Goal: Task Accomplishment & Management: Use online tool/utility

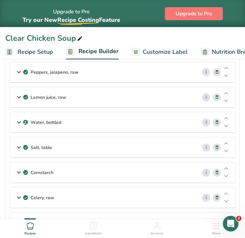
click at [219, 197] on icon at bounding box center [217, 197] width 5 height 7
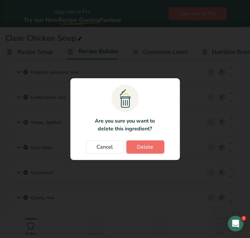
click at [153, 148] on button "Delete" at bounding box center [145, 146] width 38 height 13
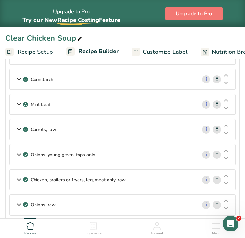
scroll to position [190, 0]
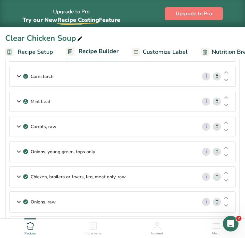
click at [218, 99] on icon at bounding box center [217, 101] width 5 height 7
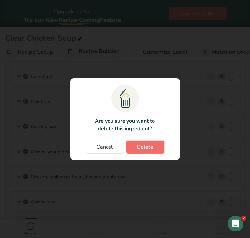
click at [156, 148] on button "Delete" at bounding box center [145, 146] width 38 height 13
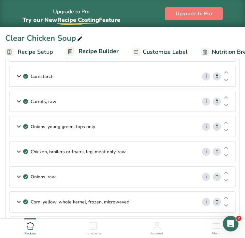
click at [218, 176] on icon at bounding box center [217, 176] width 5 height 7
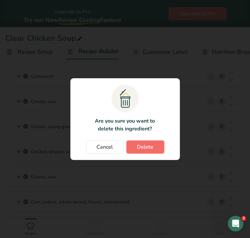
click at [151, 145] on span "Delete" at bounding box center [145, 147] width 16 height 8
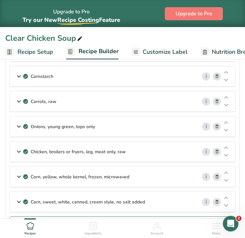
click at [218, 98] on icon at bounding box center [217, 101] width 5 height 7
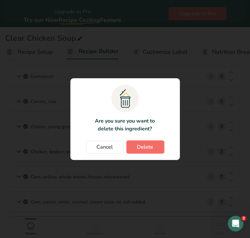
click at [159, 145] on button "Delete" at bounding box center [145, 146] width 38 height 13
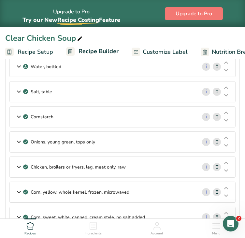
scroll to position [149, 0]
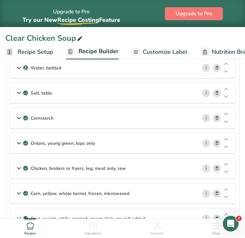
click at [217, 140] on icon at bounding box center [217, 143] width 5 height 7
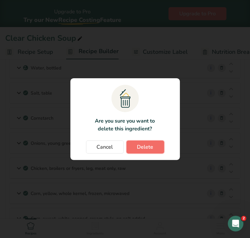
click at [137, 146] on span "Delete" at bounding box center [145, 147] width 16 height 8
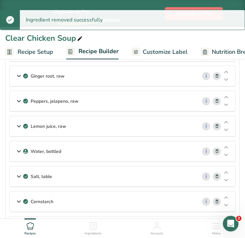
scroll to position [48, 0]
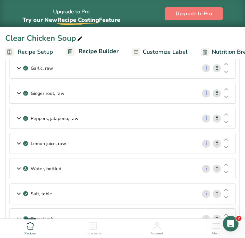
click at [216, 141] on icon at bounding box center [217, 143] width 5 height 7
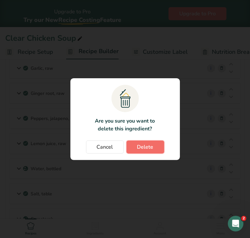
click at [154, 150] on button "Delete" at bounding box center [145, 146] width 38 height 13
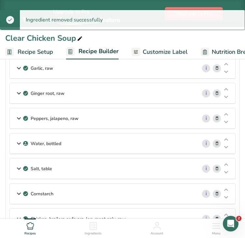
click at [217, 119] on icon at bounding box center [217, 118] width 5 height 7
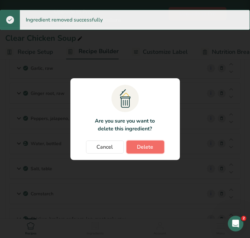
click at [143, 145] on span "Delete" at bounding box center [145, 147] width 16 height 8
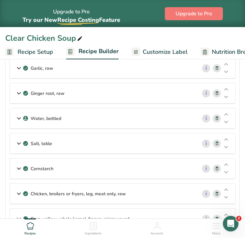
click at [215, 94] on icon at bounding box center [217, 93] width 5 height 7
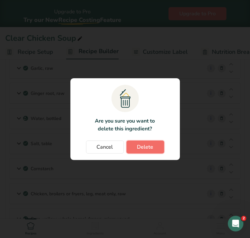
click at [153, 147] on button "Delete" at bounding box center [145, 146] width 38 height 13
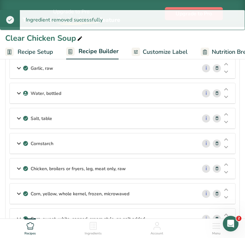
click at [215, 69] on icon at bounding box center [217, 68] width 5 height 7
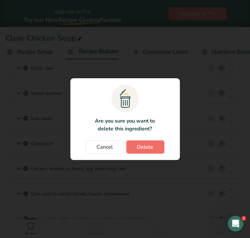
click at [151, 153] on button "Delete" at bounding box center [145, 146] width 38 height 13
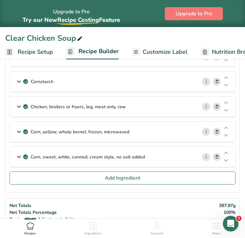
scroll to position [0, 0]
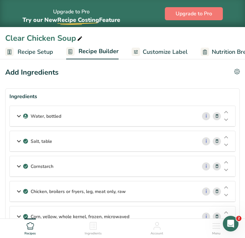
click at [146, 113] on div "Water, bottled" at bounding box center [103, 116] width 187 height 20
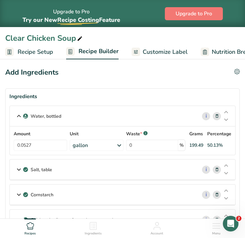
click at [75, 166] on div "Salt, table" at bounding box center [103, 169] width 187 height 20
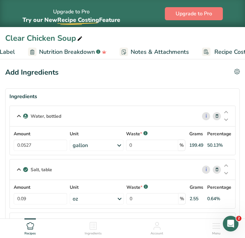
scroll to position [0, 198]
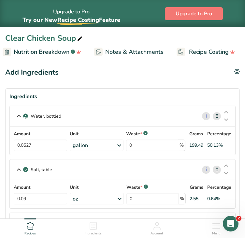
drag, startPoint x: 242, startPoint y: 41, endPoint x: 249, endPoint y: 62, distance: 21.9
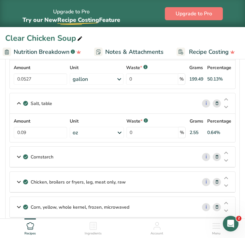
scroll to position [68, 0]
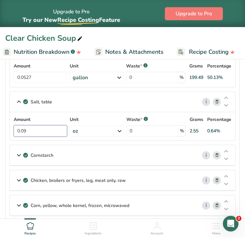
click at [36, 134] on input "0.09" at bounding box center [40, 130] width 53 height 11
type input "0.02"
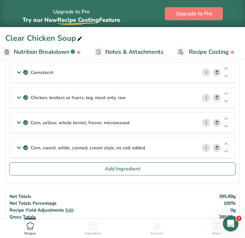
scroll to position [152, 0]
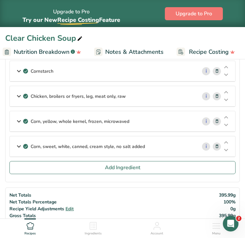
click at [124, 124] on p "Corn, yellow, whole kernel, frozen, microwaved" at bounding box center [80, 121] width 99 height 7
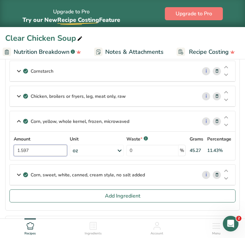
drag, startPoint x: 35, startPoint y: 150, endPoint x: 0, endPoint y: 147, distance: 34.9
type input "0.47"
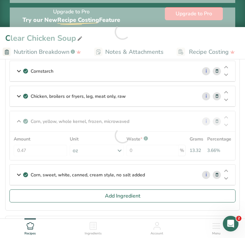
click at [239, 142] on section "Ingredients Water, bottled i Amount 0.0527 Unit gallon Weight Units g kg mg See…" at bounding box center [122, 73] width 235 height 274
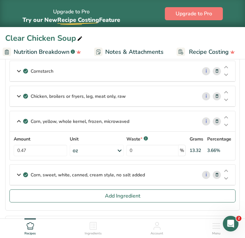
click at [122, 72] on div "Cornstarch" at bounding box center [103, 71] width 187 height 20
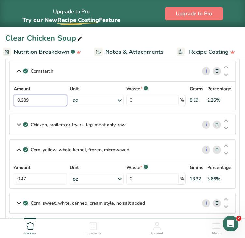
click at [52, 97] on input "0.289" at bounding box center [40, 100] width 53 height 11
type input "0.38"
click at [240, 105] on section "Ingredients Water, bottled i Amount 0.0527 Unit gallon Weight Units g kg mg See…" at bounding box center [122, 87] width 235 height 302
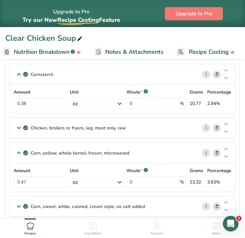
scroll to position [147, 0]
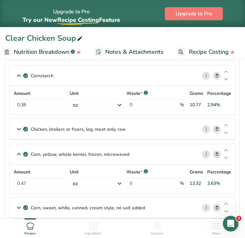
click at [146, 128] on div "Chicken, broilers or fryers, leg, meat only, raw" at bounding box center [103, 129] width 187 height 20
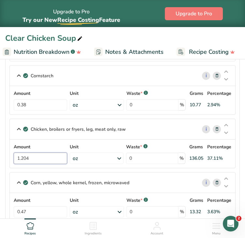
click at [29, 157] on input "1.204" at bounding box center [40, 158] width 53 height 11
type input "1.07"
click at [238, 151] on section "Ingredients Water, bottled i Amount 0.0527 Unit gallon Weight Units g kg mg See…" at bounding box center [122, 106] width 235 height 331
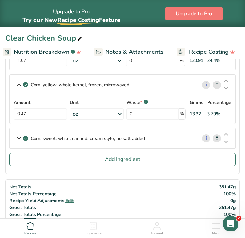
scroll to position [242, 0]
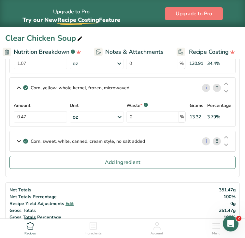
click at [125, 141] on p "Corn, sweet, white, canned, cream style, no salt added" at bounding box center [88, 141] width 114 height 7
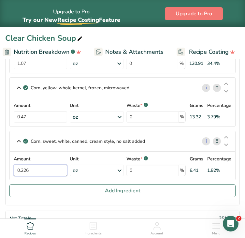
click at [47, 169] on input "0.226" at bounding box center [40, 170] width 53 height 11
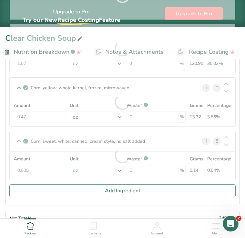
click at [240, 169] on section "Ingredients Water, bottled i Amount 0.0527 Unit gallon Weight Units g kg mg See…" at bounding box center [122, 25] width 235 height 359
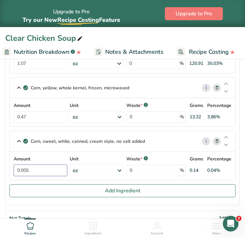
click at [34, 169] on input "0.005" at bounding box center [40, 170] width 53 height 11
type input "0"
type input "7"
type input "0.07"
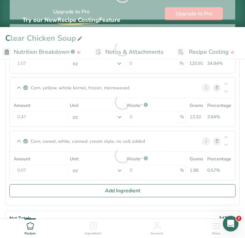
click at [236, 161] on section "Ingredients Water, bottled i Amount 0.0527 Unit gallon Weight Units g kg mg See…" at bounding box center [122, 25] width 235 height 359
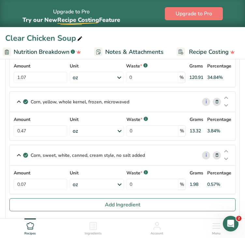
scroll to position [217, 0]
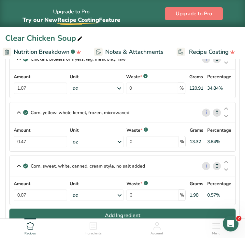
click at [129, 212] on span "Add Ingredient" at bounding box center [123, 216] width 36 height 8
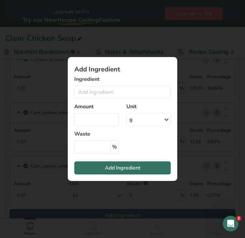
scroll to position [0, 193]
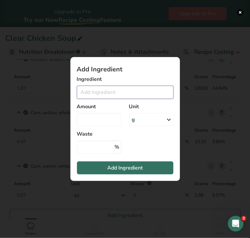
click at [92, 89] on input "Add ingredient modal" at bounding box center [125, 92] width 96 height 13
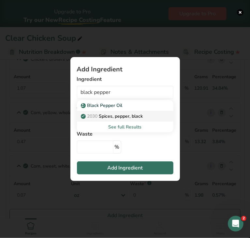
click at [111, 118] on p "2030 Spices, pepper, black" at bounding box center [112, 116] width 61 height 7
type input "Spices, pepper, black"
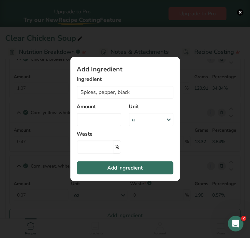
click at [134, 120] on div "g" at bounding box center [133, 120] width 3 height 8
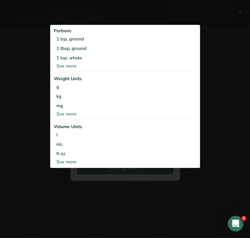
click at [70, 112] on div "See more" at bounding box center [125, 113] width 142 height 7
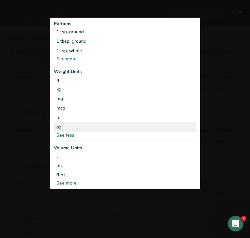
click at [63, 125] on div "oz" at bounding box center [125, 126] width 142 height 9
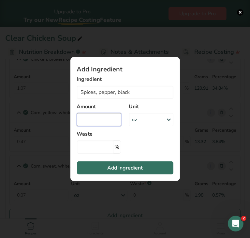
click at [86, 118] on input "Add ingredient modal" at bounding box center [99, 119] width 44 height 13
click at [85, 116] on input "Add ingredient modal" at bounding box center [99, 119] width 44 height 13
type input "0.004"
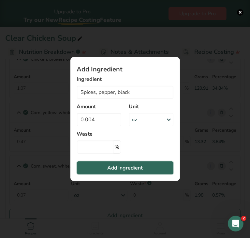
click at [149, 169] on button "Add Ingredient" at bounding box center [125, 167] width 96 height 13
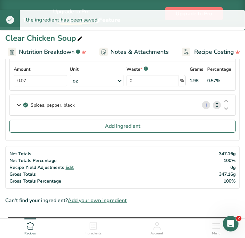
scroll to position [357, 0]
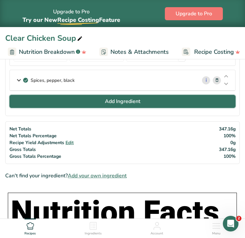
click at [146, 98] on button "Add Ingredient" at bounding box center [122, 101] width 226 height 13
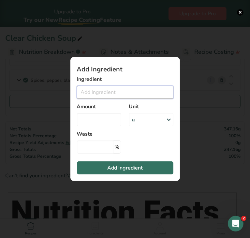
click at [99, 92] on input "Add ingredient modal" at bounding box center [125, 92] width 96 height 13
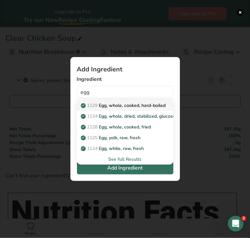
click at [121, 105] on p "1129 Egg, whole, cooked, hard-boiled" at bounding box center [124, 105] width 84 height 7
type input "Egg, whole, cooked, hard-boiled"
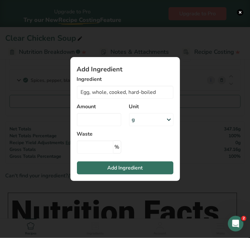
click at [146, 122] on div "g" at bounding box center [151, 119] width 44 height 13
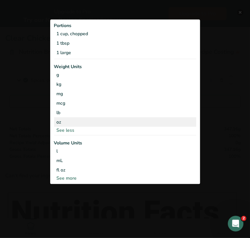
click at [105, 118] on div "oz" at bounding box center [125, 121] width 142 height 9
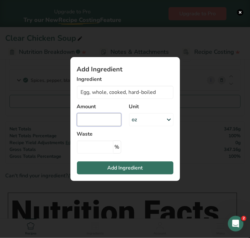
click at [96, 122] on input "Add ingredient modal" at bounding box center [99, 119] width 44 height 13
type input "0.4"
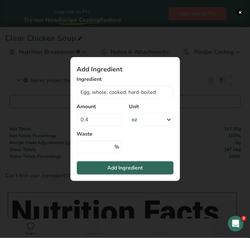
click at [112, 171] on span "Add Ingredient" at bounding box center [125, 168] width 36 height 8
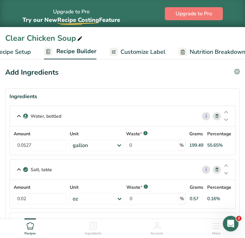
scroll to position [0, 0]
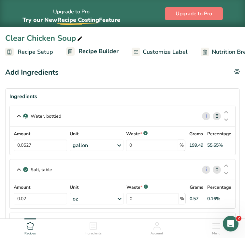
click at [81, 50] on span "Recipe Builder" at bounding box center [99, 51] width 40 height 9
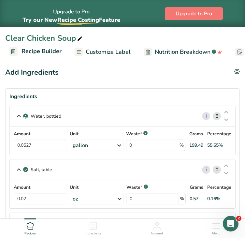
scroll to position [0, 57]
click at [106, 54] on span "Customize Label" at bounding box center [107, 52] width 45 height 9
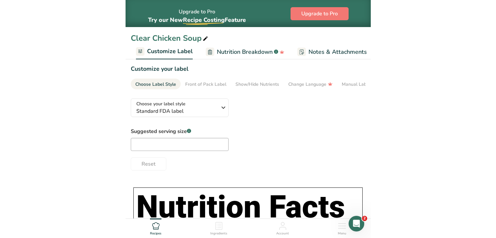
scroll to position [0, 122]
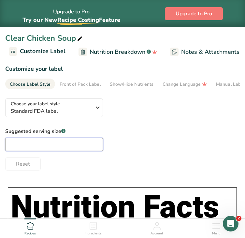
click at [66, 143] on input "text" at bounding box center [54, 144] width 98 height 13
type input "8oz"
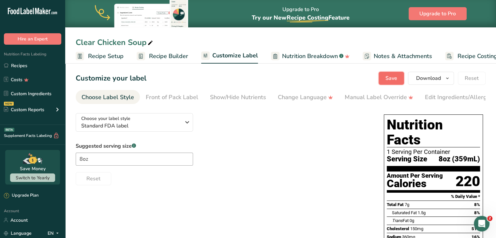
click at [245, 78] on span "Save" at bounding box center [391, 78] width 12 height 8
click at [245, 79] on icon "button" at bounding box center [447, 78] width 5 height 8
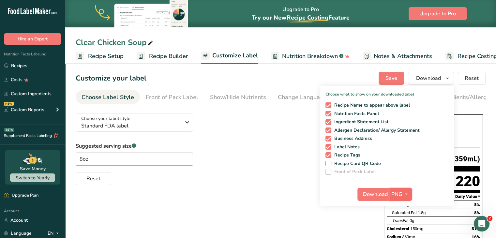
click at [245, 192] on icon "button" at bounding box center [406, 194] width 5 height 8
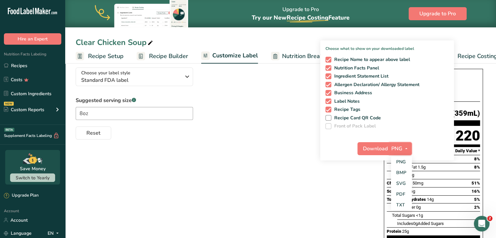
scroll to position [46, 0]
click at [245, 194] on link "PDF" at bounding box center [401, 193] width 21 height 11
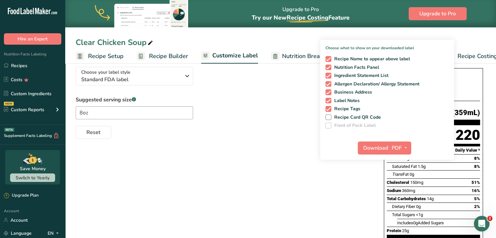
click at [245, 141] on div "Choose your label style Standard FDA label USA (FDA) Standard FDA label Tabular…" at bounding box center [281, 190] width 410 height 256
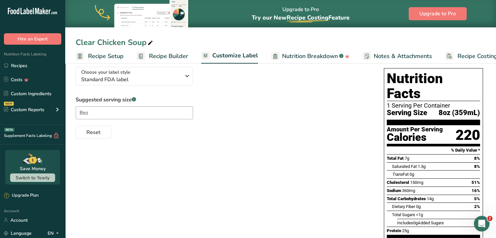
click at [113, 54] on span "Recipe Setup" at bounding box center [106, 56] width 36 height 9
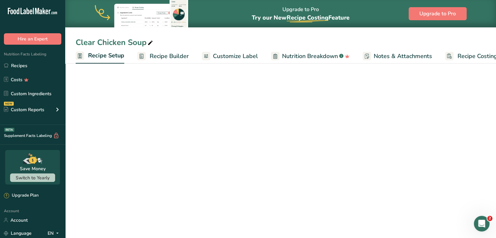
scroll to position [0, 2]
select select "22"
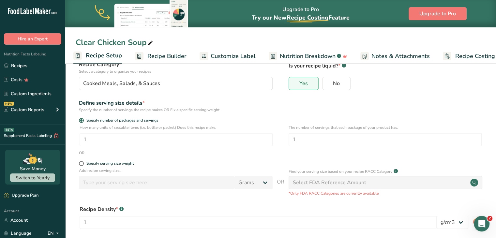
scroll to position [0, 0]
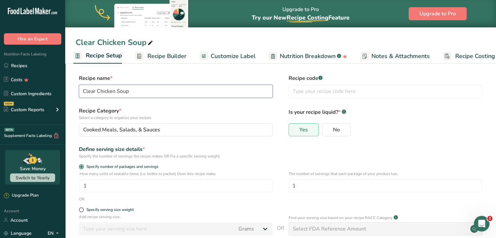
drag, startPoint x: 135, startPoint y: 93, endPoint x: 57, endPoint y: 86, distance: 77.8
click at [57, 86] on div ".a-20{fill:#fff;} Hire an Expert Nutrition Facts Labeling Recipes Costs Custom …" at bounding box center [248, 169] width 496 height 338
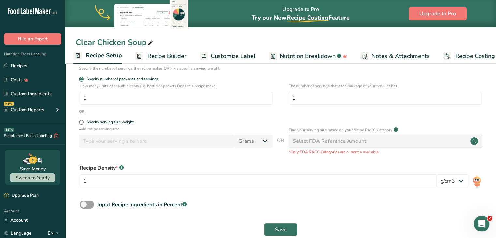
scroll to position [100, 0]
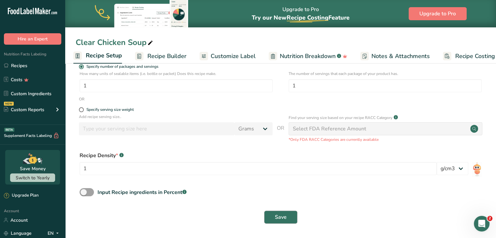
type input "Chicken Corn Soup"
click at [245, 217] on button "Save" at bounding box center [280, 217] width 33 height 13
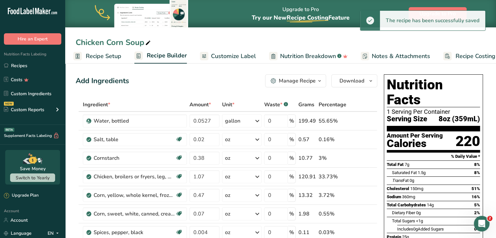
click at [245, 57] on span "Nutrition Breakdown" at bounding box center [308, 56] width 56 height 9
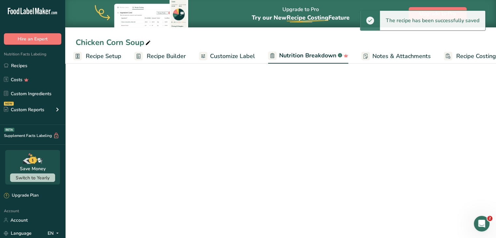
scroll to position [0, 18]
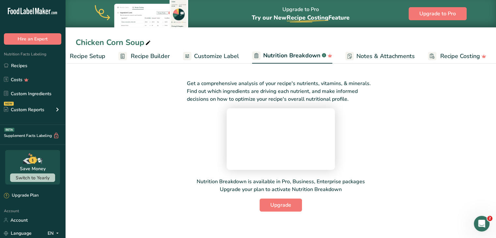
click at [204, 55] on span "Customize Label" at bounding box center [216, 56] width 45 height 9
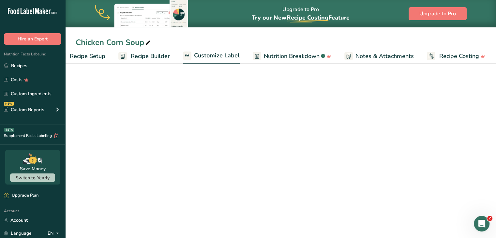
scroll to position [0, 18]
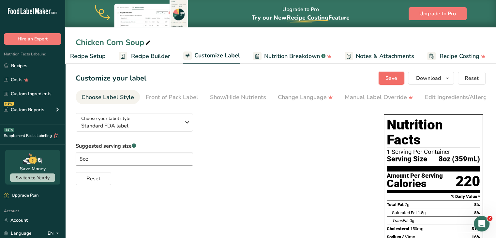
click at [245, 77] on span "Save" at bounding box center [391, 78] width 12 height 8
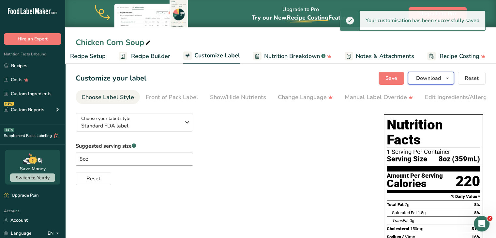
click at [245, 79] on button "Download" at bounding box center [431, 78] width 46 height 13
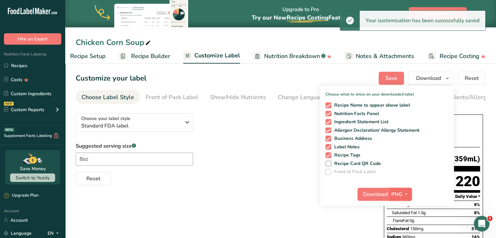
click at [245, 195] on span "PNG" at bounding box center [396, 194] width 11 height 8
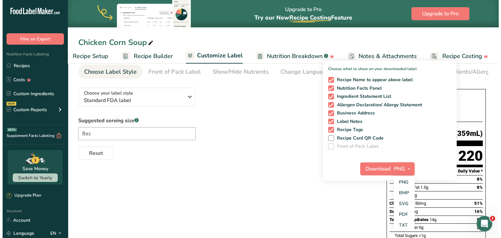
scroll to position [27, 0]
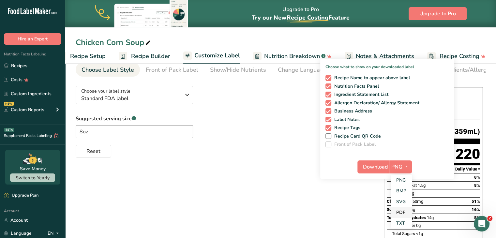
click at [245, 214] on link "PDF" at bounding box center [401, 212] width 21 height 11
click at [245, 165] on span "Download" at bounding box center [375, 167] width 25 height 8
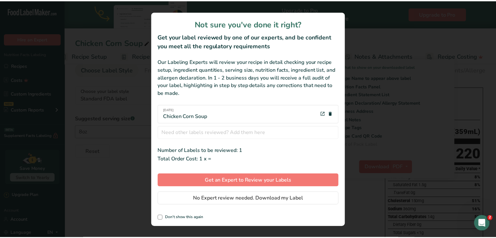
scroll to position [0, 13]
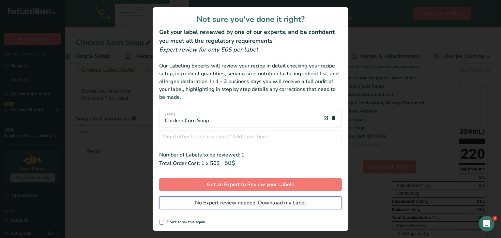
click at [245, 202] on span "No Expert review needed. Download my Label" at bounding box center [250, 203] width 111 height 8
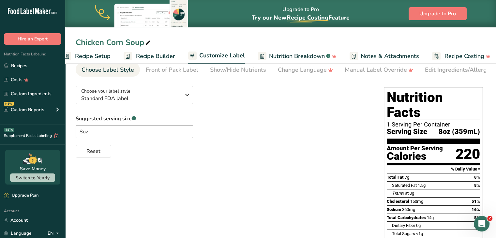
click at [223, 140] on div "Suggested serving size .a-a{fill:#347362;}.b-a{fill:#fff;} 8oz Reset" at bounding box center [223, 136] width 295 height 43
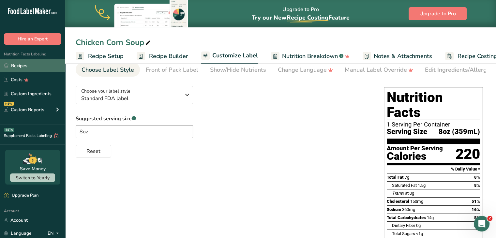
click at [36, 68] on link "Recipes" at bounding box center [32, 65] width 65 height 12
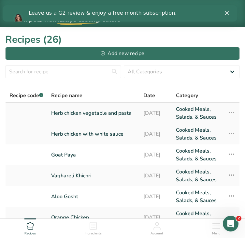
click at [78, 108] on link "Herb chicken vegetable and pasta" at bounding box center [93, 113] width 84 height 16
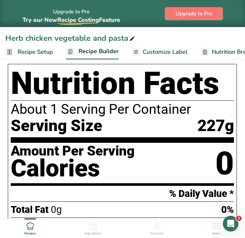
scroll to position [40, 0]
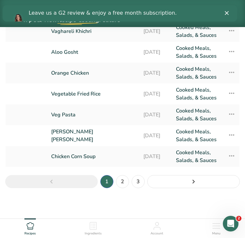
scroll to position [145, 0]
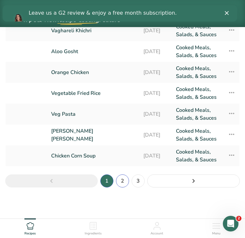
click at [125, 182] on link "2" at bounding box center [122, 180] width 13 height 13
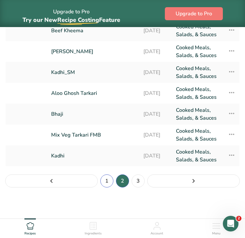
click at [108, 184] on link "1" at bounding box center [106, 180] width 13 height 13
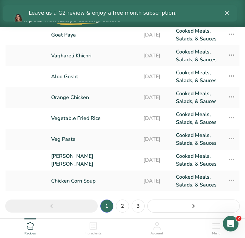
scroll to position [120, 0]
click at [68, 141] on link "Veg Pasta" at bounding box center [93, 139] width 84 height 16
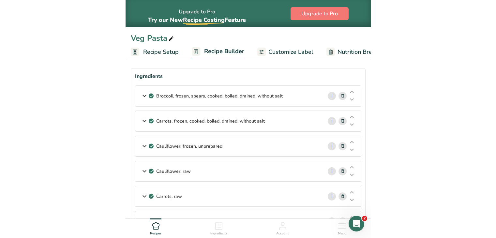
scroll to position [19, 0]
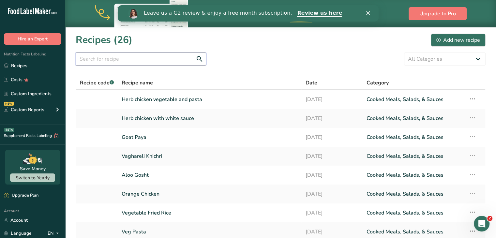
click at [150, 60] on input "text" at bounding box center [141, 58] width 130 height 13
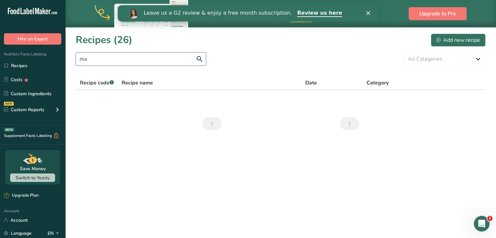
type input "m"
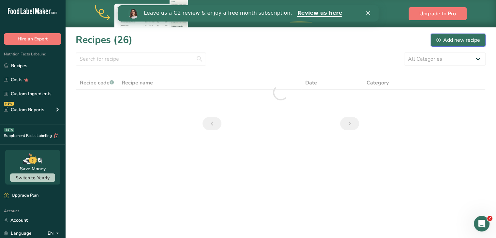
click at [245, 39] on div "Add new recipe" at bounding box center [458, 40] width 44 height 8
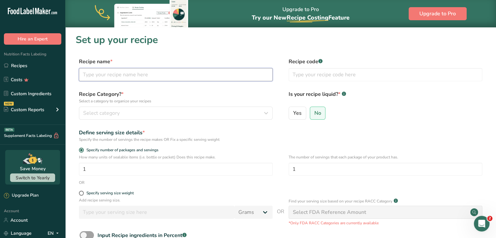
click at [233, 73] on input "text" at bounding box center [176, 74] width 194 height 13
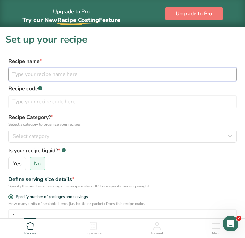
click at [83, 75] on input "text" at bounding box center [122, 74] width 228 height 13
paste input "-White sauce and Pasta(mac and cheese)"
click at [15, 75] on input "-White sauce and Pasta(mac and cheese)" at bounding box center [122, 74] width 228 height 13
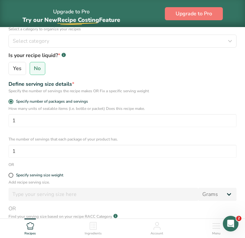
scroll to position [65, 0]
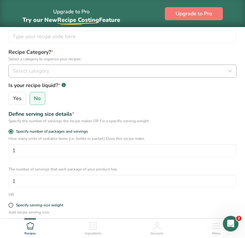
type input "White sauce and Pasta(mac and cheese)"
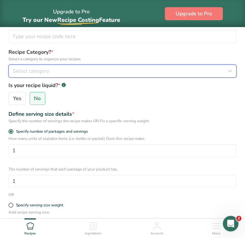
click at [153, 76] on button "Select category" at bounding box center [122, 71] width 228 height 13
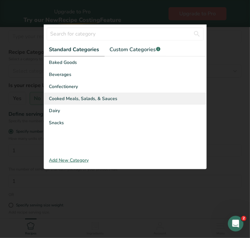
click at [103, 101] on span "Cooked Meals, Salads, & Sauces" at bounding box center [83, 98] width 68 height 7
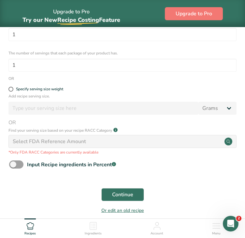
scroll to position [182, 0]
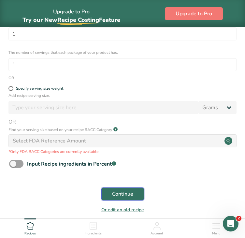
click at [111, 197] on button "Continue" at bounding box center [122, 193] width 43 height 13
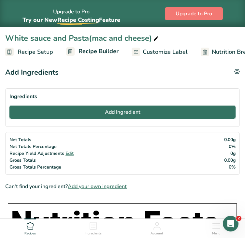
click at [108, 112] on span "Add Ingredient" at bounding box center [123, 112] width 36 height 8
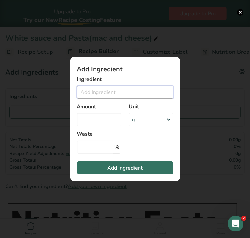
click at [105, 87] on input "Add ingredient modal" at bounding box center [125, 92] width 96 height 13
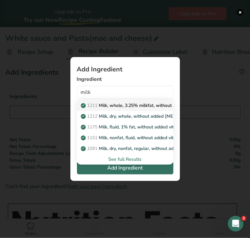
click at [105, 104] on p "1211 Milk, whole, 3.25% milkfat, without added vitamin A and [MEDICAL_DATA]" at bounding box center [169, 105] width 174 height 7
type input "Milk, whole, 3.25% milkfat, without added vitamin A and [MEDICAL_DATA]"
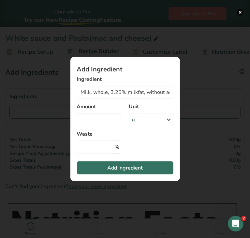
click at [146, 125] on div "g" at bounding box center [151, 119] width 44 height 13
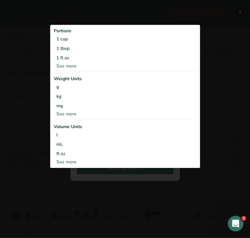
click at [72, 69] on div "See more" at bounding box center [125, 66] width 142 height 7
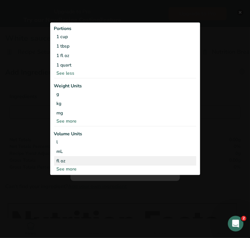
click at [69, 162] on div "fl oz" at bounding box center [125, 160] width 137 height 7
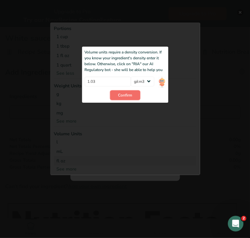
click at [120, 95] on span "Confirm" at bounding box center [125, 95] width 14 height 6
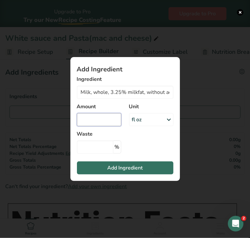
click at [93, 115] on input "Add ingredient modal" at bounding box center [99, 119] width 44 height 13
type input "22.4"
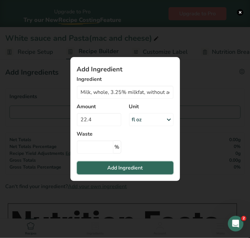
click at [130, 169] on span "Add Ingredient" at bounding box center [125, 168] width 36 height 8
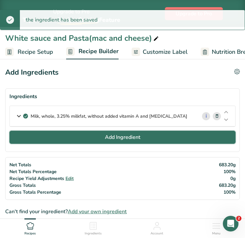
click at [136, 134] on span "Add Ingredient" at bounding box center [123, 137] width 36 height 8
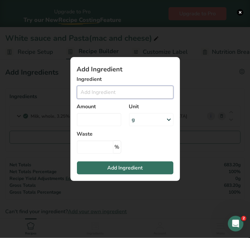
click at [109, 89] on input "Add ingredient modal" at bounding box center [125, 92] width 96 height 13
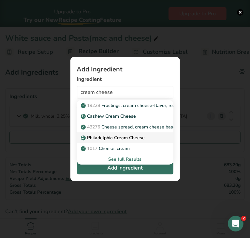
click at [127, 137] on p "Philadelphia Cream Cheese" at bounding box center [113, 137] width 63 height 7
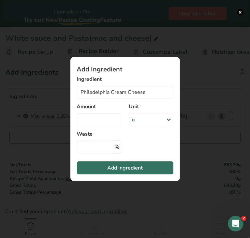
click at [146, 122] on div "g" at bounding box center [151, 119] width 44 height 13
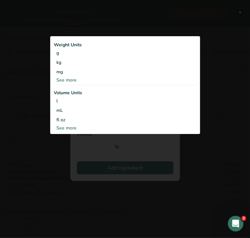
click at [86, 130] on div "See more" at bounding box center [125, 128] width 142 height 7
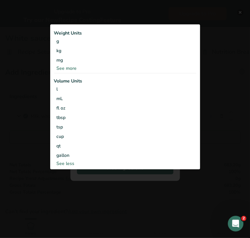
click at [67, 68] on div "See more" at bounding box center [125, 68] width 142 height 7
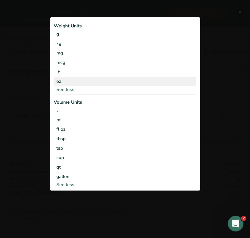
click at [64, 77] on div "oz" at bounding box center [125, 81] width 142 height 9
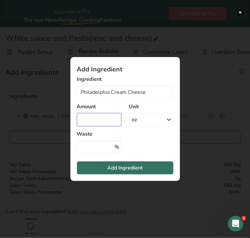
click at [91, 118] on input "Add ingredient modal" at bounding box center [99, 119] width 44 height 13
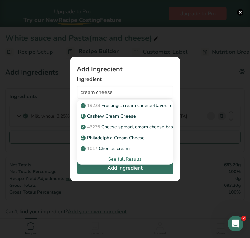
click at [130, 159] on div "See full Results" at bounding box center [125, 159] width 86 height 7
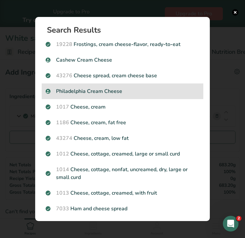
click at [105, 88] on p "Philadelphia Cream Cheese" at bounding box center [123, 91] width 154 height 8
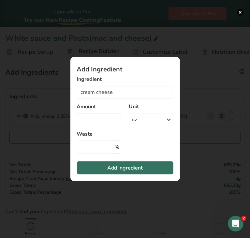
type input "Philadelphia Cream Cheese"
click at [110, 120] on input "Add ingredient modal" at bounding box center [99, 119] width 44 height 13
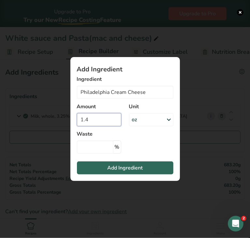
type input "1.4"
click at [121, 169] on span "Add Ingredient" at bounding box center [125, 168] width 36 height 8
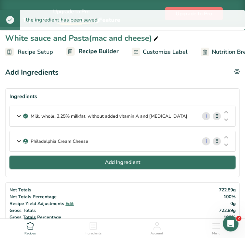
click at [103, 161] on button "Add Ingredient" at bounding box center [122, 162] width 226 height 13
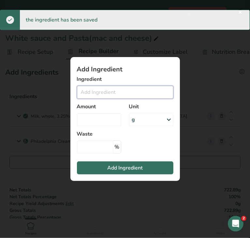
click at [93, 92] on input "Add ingredient modal" at bounding box center [125, 92] width 96 height 13
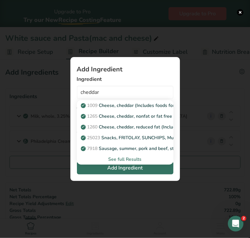
click at [137, 159] on div "See full Results" at bounding box center [125, 159] width 86 height 7
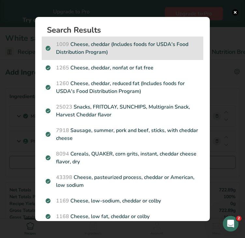
click at [147, 50] on p "1009 Cheese, cheddar (Includes foods for USDA's Food Distribution Program)" at bounding box center [123, 48] width 154 height 16
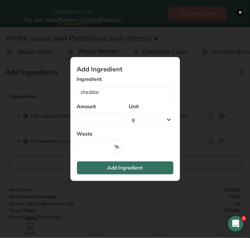
type input "Cheese, cheddar (Includes foods for USDA's Food Distribution Program)"
click at [138, 122] on div "g" at bounding box center [151, 119] width 44 height 13
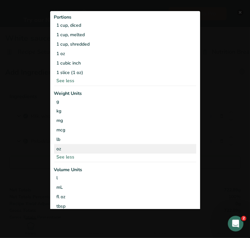
click at [104, 144] on div "oz" at bounding box center [125, 148] width 142 height 9
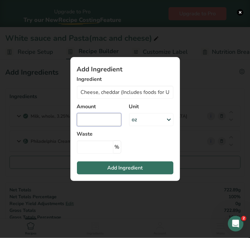
click at [86, 123] on input "Add ingredient modal" at bounding box center [99, 119] width 44 height 13
type input "2.3"
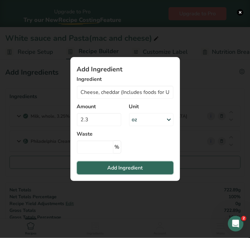
click at [99, 166] on button "Add Ingredient" at bounding box center [125, 167] width 96 height 13
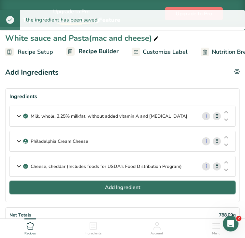
click at [73, 192] on button "Add Ingredient" at bounding box center [122, 187] width 226 height 13
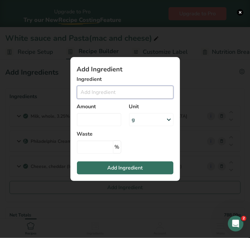
click at [90, 90] on input "Add ingredient modal" at bounding box center [125, 92] width 96 height 13
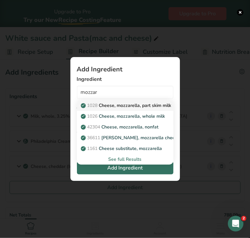
click at [112, 104] on p "1028 Cheese, mozzarella, part skim milk" at bounding box center [126, 105] width 89 height 7
type input "Cheese, mozzarella, part skim milk"
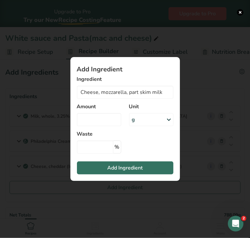
click at [149, 121] on div "g" at bounding box center [151, 119] width 44 height 13
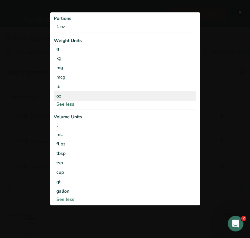
click at [83, 94] on div "oz" at bounding box center [125, 95] width 142 height 9
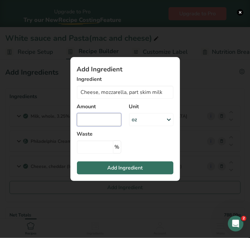
click at [93, 120] on input "Add ingredient modal" at bounding box center [99, 119] width 44 height 13
type input "2.3"
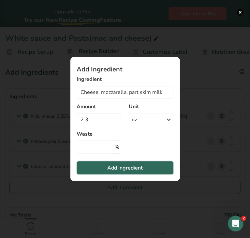
click at [109, 164] on span "Add Ingredient" at bounding box center [125, 168] width 36 height 8
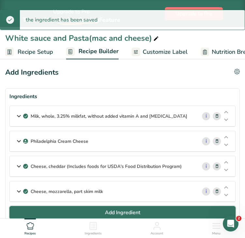
click at [104, 209] on button "Add Ingredient" at bounding box center [122, 212] width 226 height 13
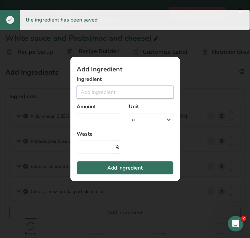
click at [84, 95] on input "Add ingredient modal" at bounding box center [125, 92] width 96 height 13
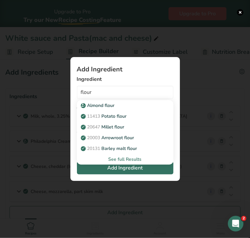
click at [127, 158] on div "See full Results" at bounding box center [125, 159] width 86 height 7
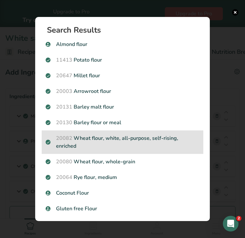
click at [134, 140] on p "20082 Wheat flour, white, all-purpose, self-rising, enriched" at bounding box center [123, 142] width 154 height 16
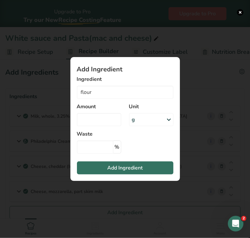
type input "Wheat flour, white, all-purpose, self-rising, enriched"
click at [155, 121] on div "g" at bounding box center [151, 119] width 44 height 13
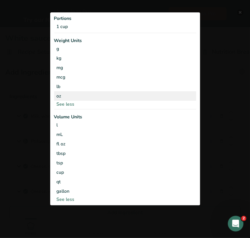
click at [79, 97] on div "oz" at bounding box center [125, 95] width 142 height 9
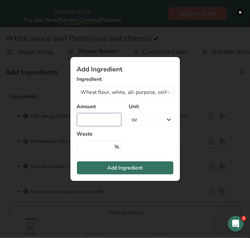
click at [89, 118] on input "Add ingredient modal" at bounding box center [99, 119] width 44 height 13
type input "1.9"
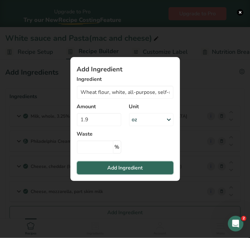
click at [92, 172] on button "Add Ingredient" at bounding box center [125, 167] width 96 height 13
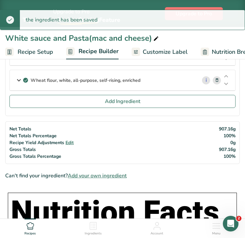
scroll to position [138, 0]
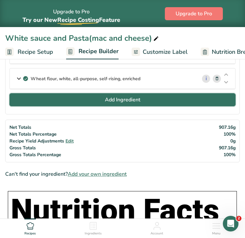
click at [149, 96] on button "Add Ingredient" at bounding box center [122, 99] width 226 height 13
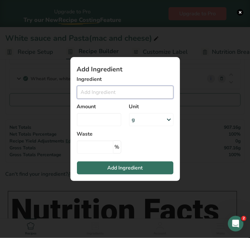
click at [89, 88] on input "Add ingredient modal" at bounding box center [125, 92] width 96 height 13
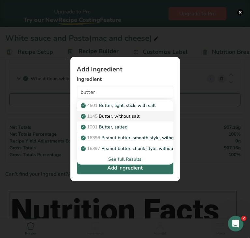
click at [106, 116] on p "1145 Butter, without salt" at bounding box center [111, 116] width 58 height 7
type input "Butter, without salt"
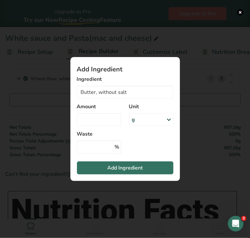
click at [153, 123] on div "g" at bounding box center [151, 119] width 44 height 13
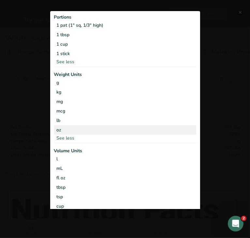
click at [107, 131] on div "oz" at bounding box center [125, 129] width 142 height 9
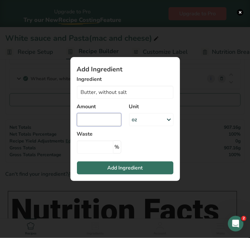
click at [100, 119] on input "Add ingredient modal" at bounding box center [99, 119] width 44 height 13
type input "0.46"
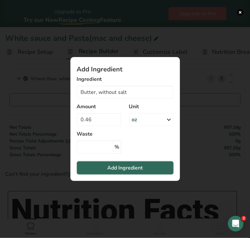
click at [104, 168] on button "Add Ingredient" at bounding box center [125, 167] width 96 height 13
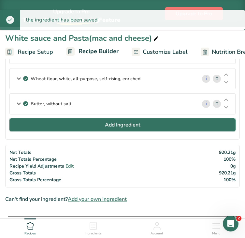
click at [116, 125] on span "Add Ingredient" at bounding box center [123, 125] width 36 height 8
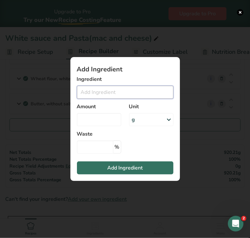
click at [109, 93] on input "Add ingredient modal" at bounding box center [125, 92] width 96 height 13
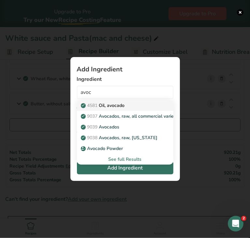
click at [109, 102] on p "4581 Oil, avocado" at bounding box center [103, 105] width 43 height 7
type input "Oil, avocado"
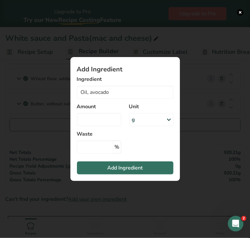
click at [149, 119] on div "g" at bounding box center [151, 119] width 44 height 13
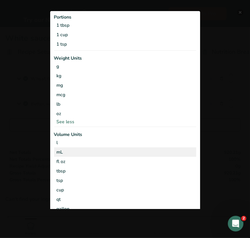
click at [101, 154] on div "mL" at bounding box center [125, 152] width 137 height 7
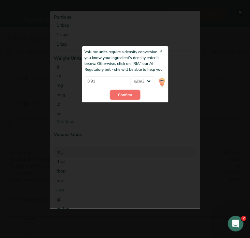
click at [119, 94] on span "Confirm" at bounding box center [125, 95] width 14 height 6
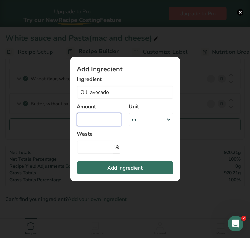
click at [107, 116] on input "Add ingredient modal" at bounding box center [99, 119] width 44 height 13
type input "39"
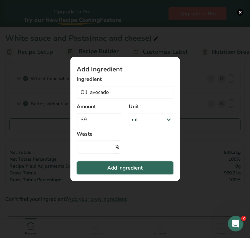
click at [113, 170] on span "Add Ingredient" at bounding box center [125, 168] width 36 height 8
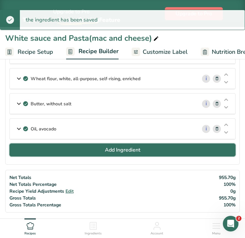
click at [106, 150] on span "Add Ingredient" at bounding box center [123, 150] width 36 height 8
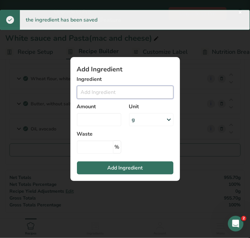
click at [104, 94] on input "Add ingredient modal" at bounding box center [125, 92] width 96 height 13
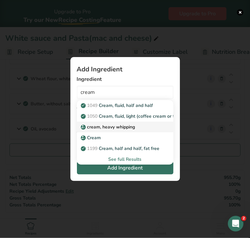
click at [110, 129] on p "cream, heavy whipping" at bounding box center [108, 127] width 53 height 7
type input "cream, heavy whipping"
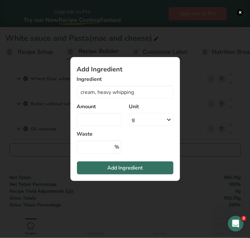
click at [140, 122] on div "g" at bounding box center [151, 119] width 44 height 13
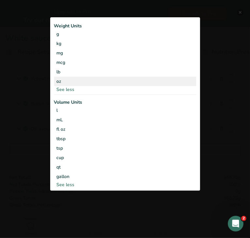
click at [78, 78] on div "oz" at bounding box center [125, 81] width 142 height 9
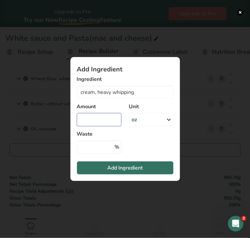
click at [90, 117] on input "Add ingredient modal" at bounding box center [99, 119] width 44 height 13
type input "0.93"
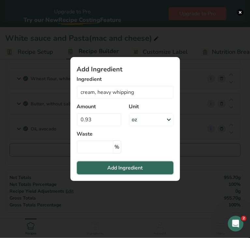
click at [94, 165] on button "Add Ingredient" at bounding box center [125, 167] width 96 height 13
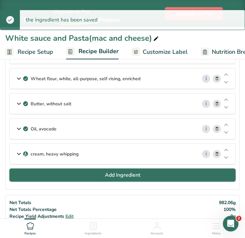
click at [85, 169] on button "Add Ingredient" at bounding box center [122, 175] width 226 height 13
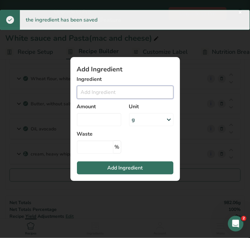
click at [91, 92] on input "Add ingredient modal" at bounding box center [125, 92] width 96 height 13
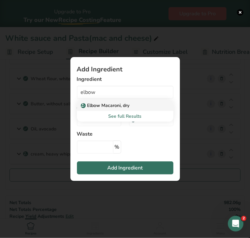
click at [98, 103] on p "Elbow Macaroni, dry" at bounding box center [106, 105] width 48 height 7
type input "Elbow Macaroni, dry"
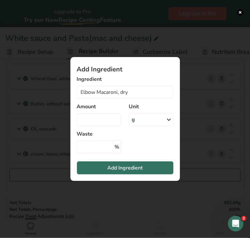
click at [141, 118] on div "g" at bounding box center [151, 119] width 44 height 13
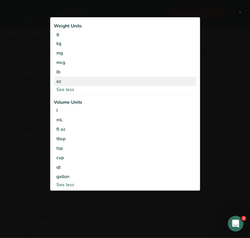
click at [72, 83] on div "oz" at bounding box center [125, 81] width 142 height 9
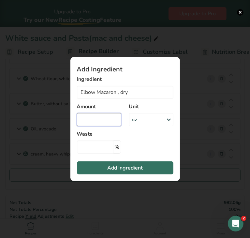
click at [87, 123] on input "Add ingredient modal" at bounding box center [99, 119] width 44 height 13
type input "7.9"
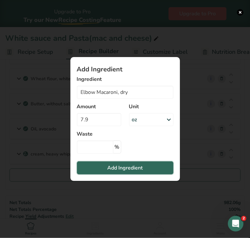
click at [93, 172] on button "Add Ingredient" at bounding box center [125, 167] width 96 height 13
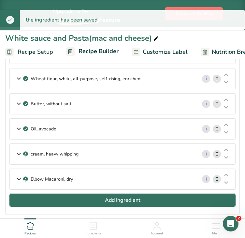
click at [86, 201] on button "Add Ingredient" at bounding box center [122, 200] width 226 height 13
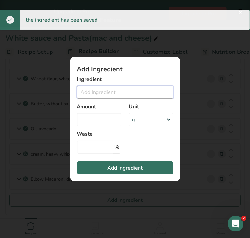
click at [91, 91] on input "Add ingredient modal" at bounding box center [125, 92] width 96 height 13
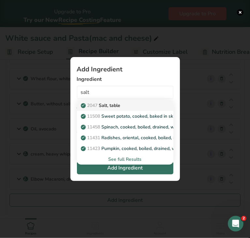
click at [98, 107] on span "2047" at bounding box center [92, 105] width 10 height 6
type input "Salt, table"
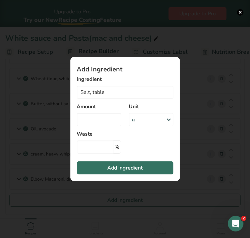
click at [146, 122] on div "g" at bounding box center [151, 119] width 44 height 13
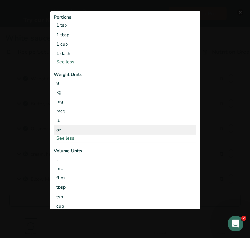
click at [106, 131] on div "oz" at bounding box center [125, 129] width 142 height 9
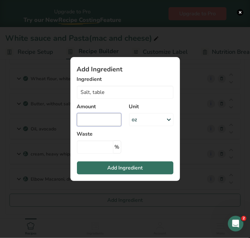
click at [105, 122] on input "Add ingredient modal" at bounding box center [99, 119] width 44 height 13
type input "0.092"
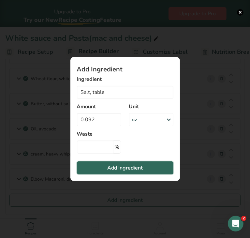
click at [108, 170] on span "Add Ingredient" at bounding box center [125, 168] width 36 height 8
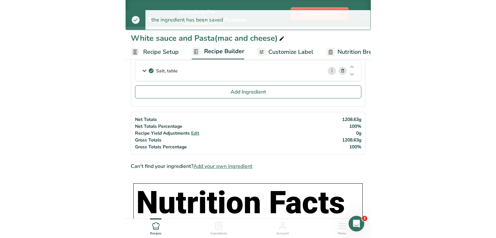
scroll to position [274, 0]
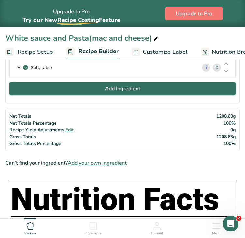
click at [154, 88] on button "Add Ingredient" at bounding box center [122, 88] width 226 height 13
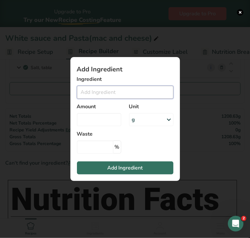
click at [124, 94] on input "Add ingredient modal" at bounding box center [125, 92] width 96 height 13
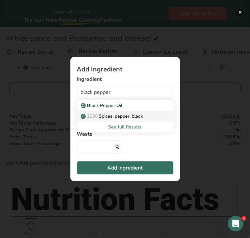
click at [120, 120] on link "2030 Spices, pepper, black" at bounding box center [125, 116] width 96 height 11
type input "Spices, pepper, black"
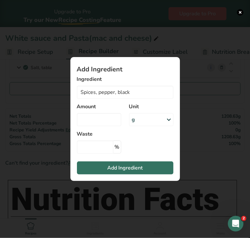
click at [142, 123] on div "g" at bounding box center [151, 119] width 44 height 13
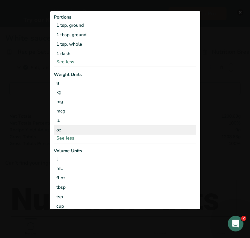
click at [102, 132] on div "oz" at bounding box center [125, 129] width 142 height 9
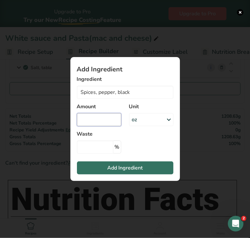
click at [100, 119] on input "Add ingredient modal" at bounding box center [99, 119] width 44 height 13
type input "0.023"
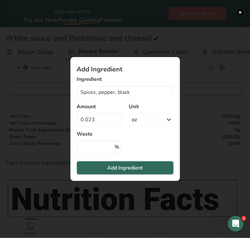
click at [100, 165] on button "Add Ingredient" at bounding box center [125, 167] width 96 height 13
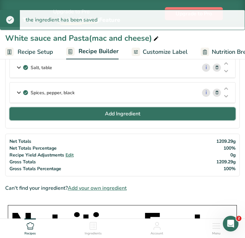
click at [107, 116] on button "Add Ingredient" at bounding box center [122, 113] width 226 height 13
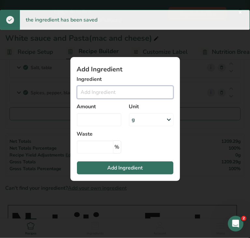
click at [100, 94] on input "Add ingredient modal" at bounding box center [125, 92] width 96 height 13
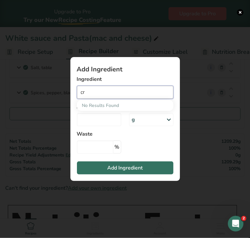
type input "c"
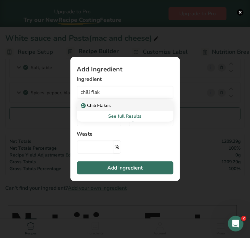
click at [101, 105] on p "Chili Flakes" at bounding box center [96, 105] width 29 height 7
type input "Chili Flakes"
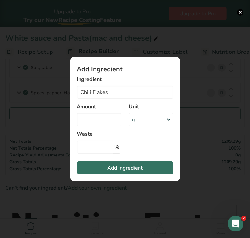
click at [146, 120] on div "g" at bounding box center [151, 119] width 44 height 13
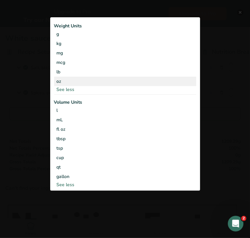
click at [77, 83] on div "oz" at bounding box center [125, 81] width 142 height 9
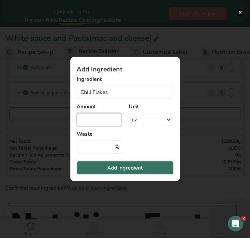
click at [97, 120] on input "Add ingredient modal" at bounding box center [99, 119] width 44 height 13
type input "0.026"
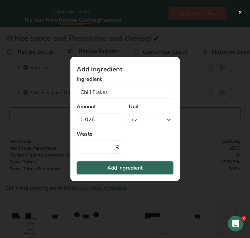
click at [112, 165] on span "Add Ingredient" at bounding box center [125, 168] width 36 height 8
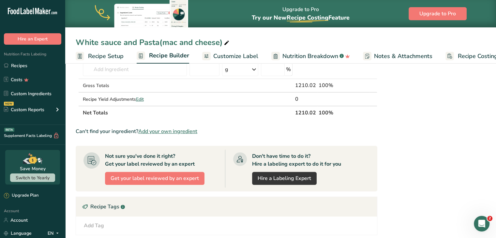
click at [245, 55] on span "Nutrition Breakdown" at bounding box center [310, 56] width 56 height 9
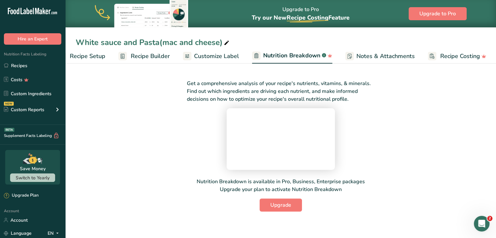
click at [215, 55] on span "Customize Label" at bounding box center [216, 56] width 45 height 9
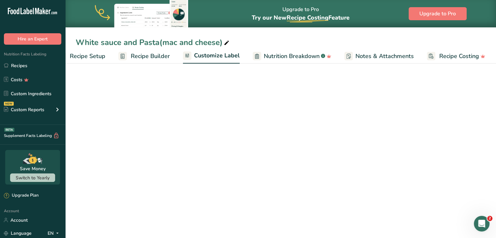
scroll to position [0, 18]
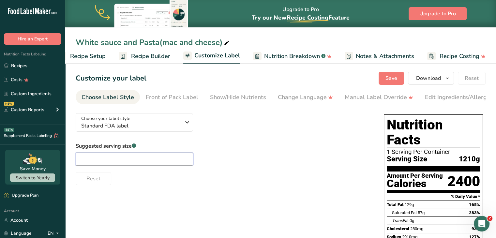
click at [148, 160] on input "text" at bounding box center [134, 159] width 117 height 13
type input "8oz"
click at [245, 75] on span "Save" at bounding box center [391, 78] width 12 height 8
click at [245, 76] on icon "button" at bounding box center [447, 78] width 5 height 8
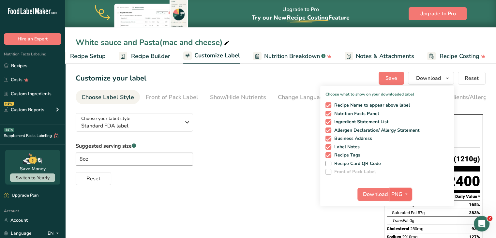
click at [245, 192] on span "PNG" at bounding box center [396, 194] width 11 height 8
click at [245, 114] on section "Customize your label Save Download Choose what to show on your downloaded label…" at bounding box center [280, 227] width 431 height 332
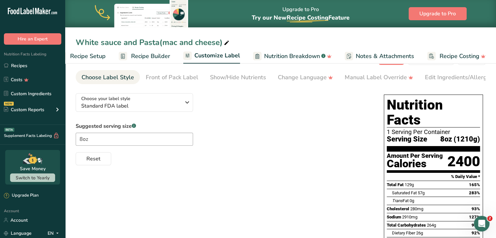
scroll to position [0, 0]
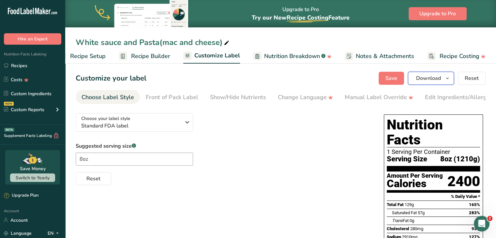
click at [245, 76] on icon "button" at bounding box center [447, 78] width 5 height 8
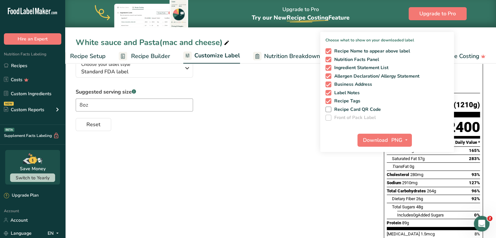
scroll to position [59, 0]
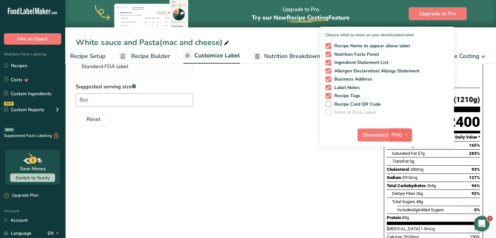
click at [245, 137] on icon "button" at bounding box center [406, 135] width 5 height 8
click at [245, 181] on link "PDF" at bounding box center [401, 180] width 21 height 11
click at [245, 133] on span "Download" at bounding box center [375, 135] width 25 height 8
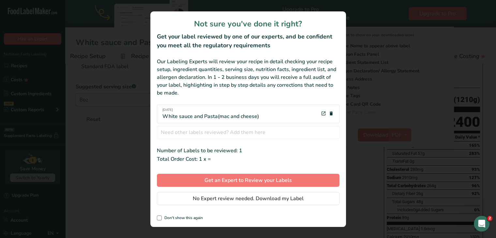
scroll to position [0, 13]
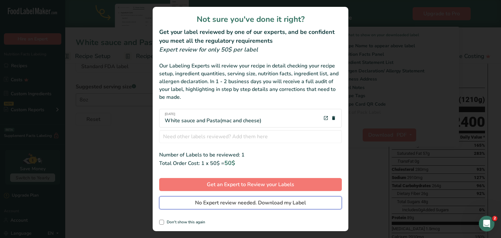
click at [245, 205] on span "No Expert review needed. Download my Label" at bounding box center [250, 203] width 111 height 8
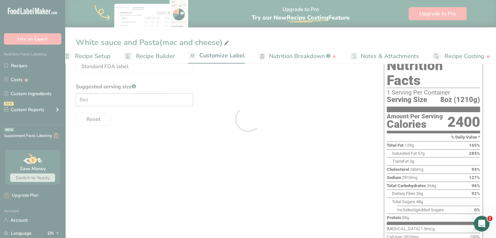
click at [27, 66] on div at bounding box center [248, 119] width 496 height 238
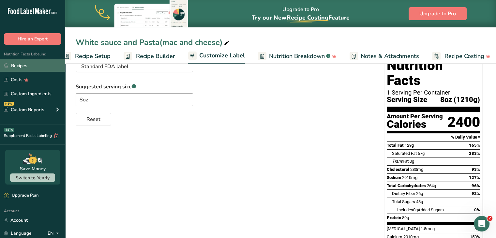
click at [22, 67] on link "Recipes" at bounding box center [32, 65] width 65 height 12
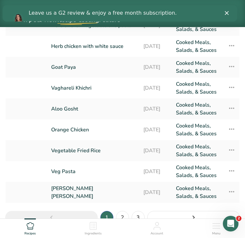
scroll to position [109, 0]
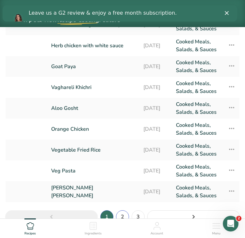
click at [124, 215] on link "2" at bounding box center [122, 216] width 13 height 13
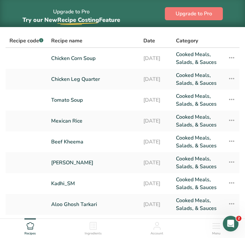
scroll to position [53, 0]
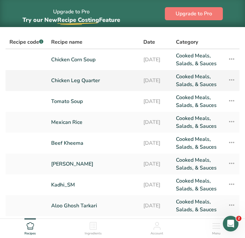
click at [91, 80] on link "Chicken Leg Quarter" at bounding box center [93, 81] width 84 height 16
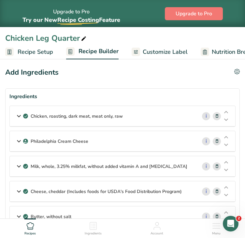
click at [139, 113] on div "Chicken, roasting, dark meat, meat only, raw" at bounding box center [103, 116] width 187 height 20
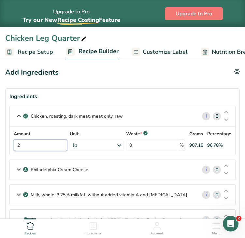
click at [24, 144] on input "2" at bounding box center [40, 144] width 53 height 11
type input "1.5"
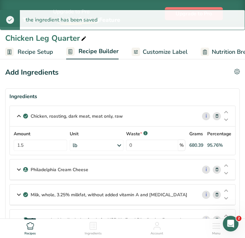
click at [88, 115] on p "Chicken, roasting, dark meat, meat only, raw" at bounding box center [77, 116] width 92 height 7
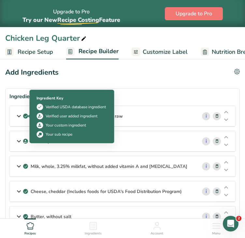
click at [26, 113] on icon at bounding box center [26, 116] width 4 height 6
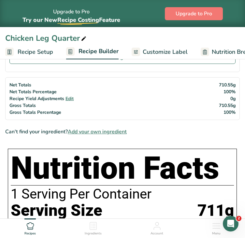
scroll to position [457, 0]
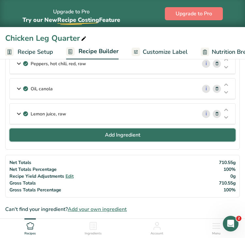
click at [128, 134] on span "Add Ingredient" at bounding box center [123, 135] width 36 height 8
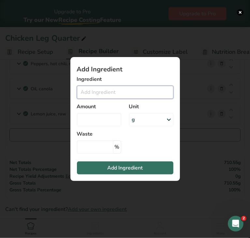
click at [107, 92] on input "Add ingredient modal" at bounding box center [125, 92] width 96 height 13
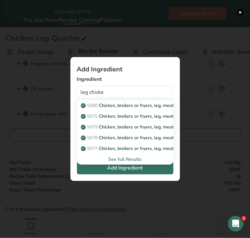
click at [122, 159] on div "See full Results" at bounding box center [125, 159] width 86 height 7
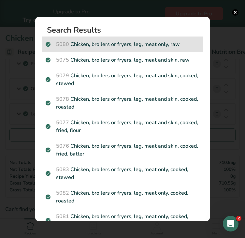
click at [145, 44] on p "5080 Chicken, broilers or fryers, leg, meat only, raw" at bounding box center [123, 44] width 154 height 8
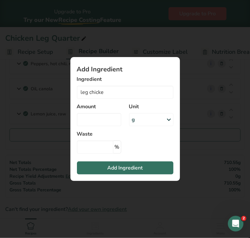
type input "Chicken, broilers or fryers, leg, meat only, raw"
click at [144, 120] on div "g" at bounding box center [151, 119] width 44 height 13
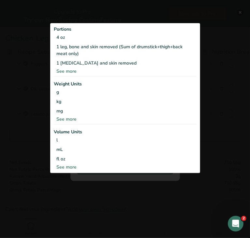
click at [70, 117] on div "See more" at bounding box center [125, 119] width 142 height 7
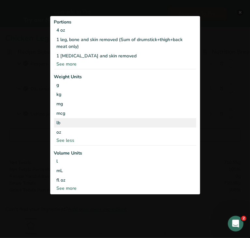
click at [65, 122] on div "lb" at bounding box center [125, 122] width 142 height 9
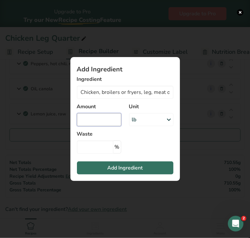
click at [93, 118] on input "Add ingredient modal" at bounding box center [99, 119] width 44 height 13
type input "1.5"
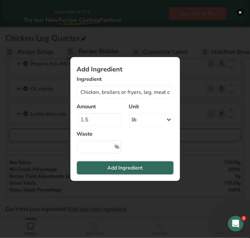
click at [112, 165] on span "Add Ingredient" at bounding box center [125, 168] width 36 height 8
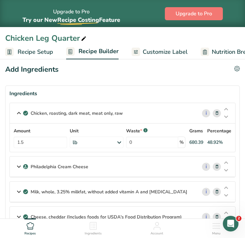
scroll to position [0, 0]
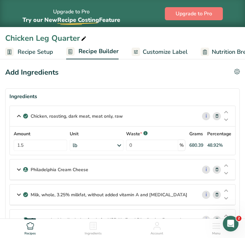
click at [216, 117] on icon at bounding box center [217, 116] width 5 height 7
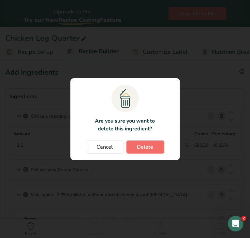
click at [141, 149] on span "Delete" at bounding box center [145, 147] width 16 height 8
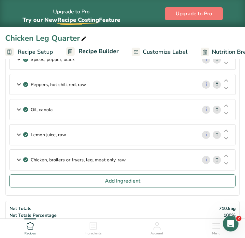
scroll to position [381, 0]
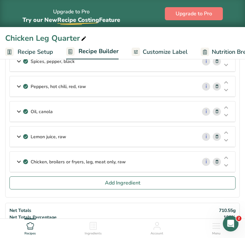
click at [147, 159] on div "Chicken, broilers or fryers, leg, meat only, raw" at bounding box center [103, 162] width 187 height 20
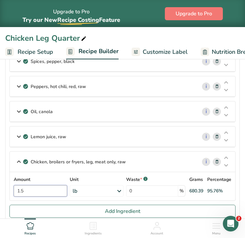
click at [29, 187] on input "1.5" at bounding box center [40, 190] width 53 height 11
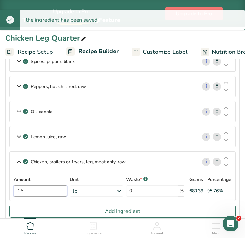
click at [35, 188] on input "1.5" at bounding box center [40, 190] width 53 height 11
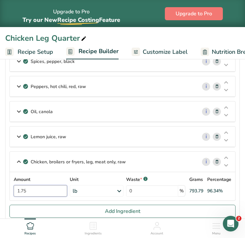
type input "1.75"
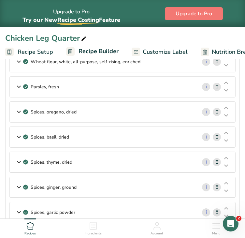
scroll to position [151, 0]
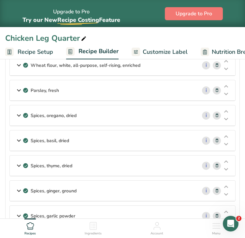
click at [120, 114] on div "Spices, oregano, dried" at bounding box center [103, 115] width 187 height 20
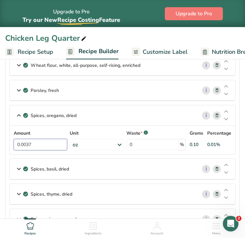
click at [44, 141] on input "0.0037" at bounding box center [40, 144] width 53 height 11
type input "0.08"
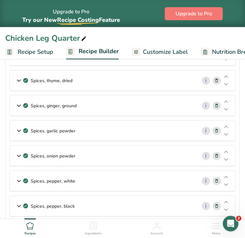
scroll to position [269, 0]
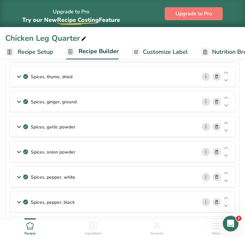
click at [94, 98] on div "Spices, ginger, ground" at bounding box center [103, 102] width 187 height 20
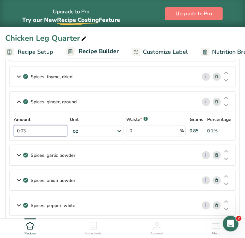
click at [53, 126] on input "0.03" at bounding box center [40, 130] width 53 height 11
type input "6"
type input "0.06"
click at [237, 133] on section "Ingredients Philadelphia Cream Cheese i Amount 0.14 Unit oz Weight Units g kg m…" at bounding box center [122, 107] width 234 height 575
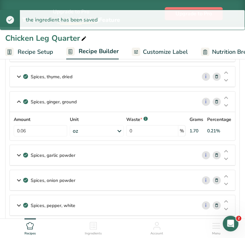
click at [73, 156] on p "Spices, garlic powder" at bounding box center [53, 155] width 45 height 7
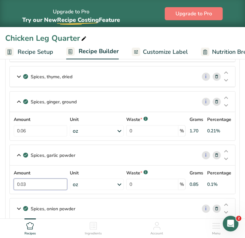
click at [50, 180] on input "0.03" at bounding box center [40, 184] width 53 height 11
type input "0"
type input "0.06"
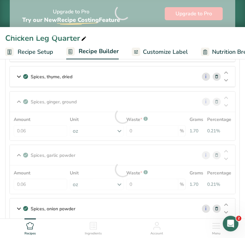
click at [235, 182] on div "Amount 0.06 Unit oz Portions 1 gram 1 tbsp Weight Units g kg mg See more Volume…" at bounding box center [122, 180] width 225 height 28
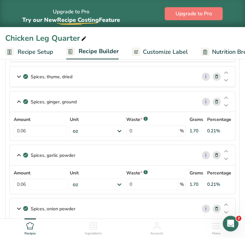
click at [96, 209] on div "Spices, onion powder" at bounding box center [103, 208] width 187 height 20
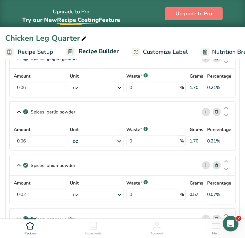
scroll to position [345, 0]
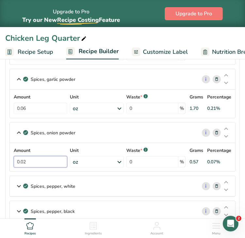
click at [43, 162] on input "0.02" at bounding box center [40, 161] width 53 height 11
type input "0"
type input "0.005"
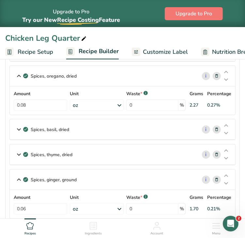
scroll to position [189, 0]
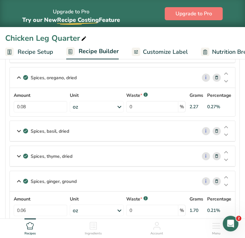
click at [126, 126] on div "Spices, basil, dried" at bounding box center [103, 131] width 187 height 20
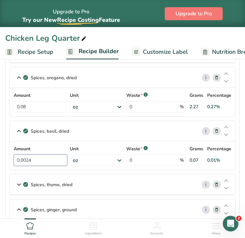
click at [52, 160] on input "0.0024" at bounding box center [40, 159] width 53 height 11
type input "0"
type input "0.013"
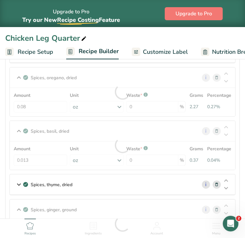
click at [232, 161] on div "Amount 0.013 Unit oz Portions 1 tsp, leaves 1 tbsp, leaves 1 tsp, ground See mo…" at bounding box center [122, 155] width 225 height 28
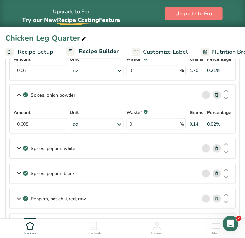
scroll to position [412, 0]
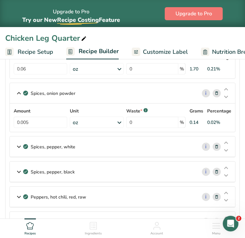
click at [132, 146] on div "Spices, pepper, white" at bounding box center [103, 147] width 187 height 20
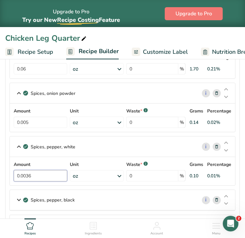
click at [44, 176] on input "0.0036" at bounding box center [40, 175] width 53 height 11
type input "0.013"
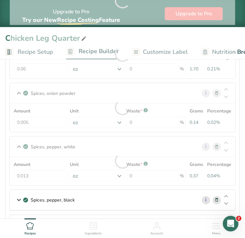
click at [238, 172] on section "Ingredients Philadelphia Cream Cheese i Amount 0.14 Unit oz Weight Units g kg m…" at bounding box center [122, 20] width 234 height 689
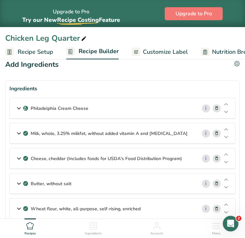
scroll to position [6, 0]
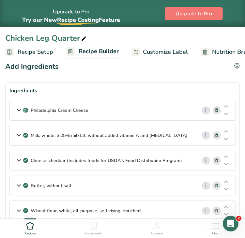
click at [217, 110] on icon at bounding box center [216, 110] width 5 height 7
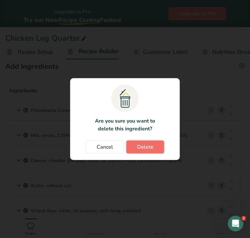
click at [151, 149] on span "Delete" at bounding box center [145, 147] width 16 height 8
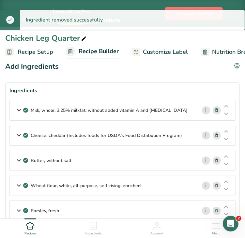
click at [218, 110] on icon at bounding box center [216, 110] width 5 height 7
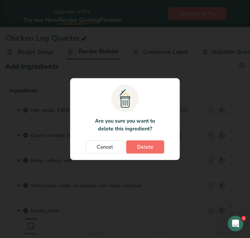
click at [151, 145] on span "Delete" at bounding box center [145, 147] width 16 height 8
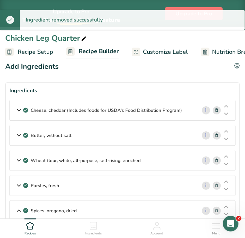
click at [216, 110] on icon at bounding box center [216, 110] width 5 height 7
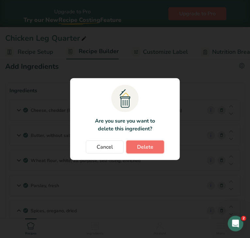
click at [145, 147] on span "Delete" at bounding box center [145, 147] width 16 height 8
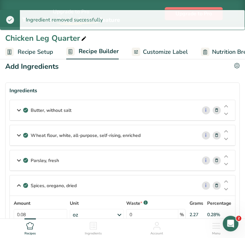
click at [217, 110] on icon at bounding box center [216, 110] width 5 height 7
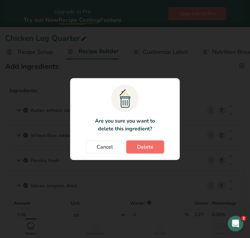
click at [153, 144] on button "Delete" at bounding box center [145, 146] width 38 height 13
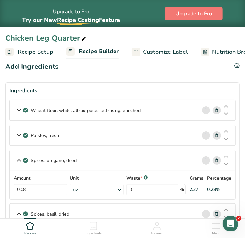
click at [215, 110] on icon at bounding box center [216, 110] width 5 height 7
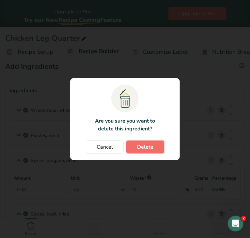
click at [147, 149] on span "Delete" at bounding box center [145, 147] width 16 height 8
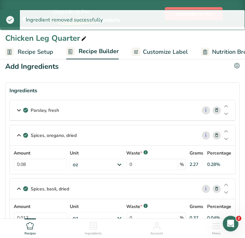
click at [216, 111] on icon at bounding box center [216, 110] width 5 height 7
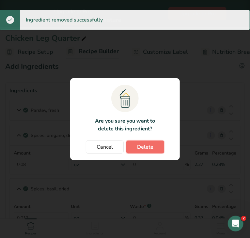
click at [149, 149] on span "Delete" at bounding box center [145, 147] width 16 height 8
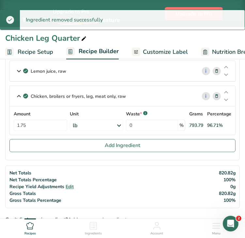
scroll to position [471, 0]
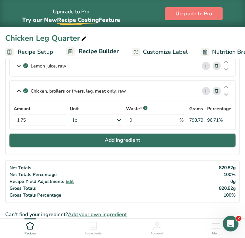
click at [146, 136] on button "Add Ingredient" at bounding box center [122, 140] width 226 height 13
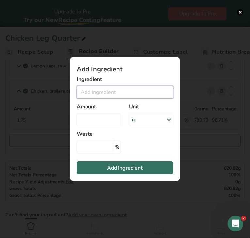
click at [96, 89] on input "Add ingredient modal" at bounding box center [125, 92] width 96 height 13
type input "n"
type input "b"
type input "pepper black"
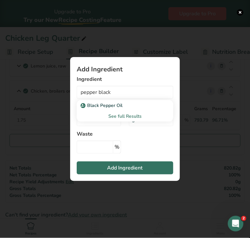
click at [129, 116] on div "See full Results" at bounding box center [125, 116] width 86 height 7
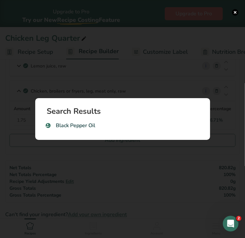
click at [120, 92] on div "Search Results Black Pepper Oil" at bounding box center [123, 119] width 196 height 63
click at [96, 151] on div "Search results modal" at bounding box center [122, 119] width 245 height 238
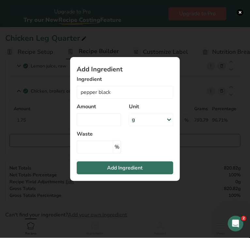
click at [53, 150] on div "Add ingredient modal" at bounding box center [125, 119] width 250 height 238
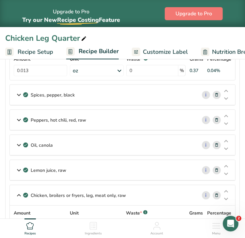
scroll to position [365, 0]
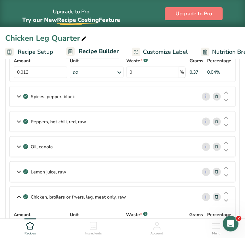
click at [157, 95] on div "Spices, pepper, black" at bounding box center [103, 96] width 187 height 20
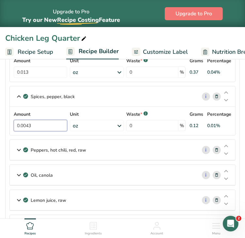
click at [48, 122] on input "0.0043" at bounding box center [40, 125] width 53 height 11
type input "0.025"
click at [239, 124] on section "Ingredients Spices, oregano, dried i Amount 0.08 Unit oz Portions 1 tsp, leaves…" at bounding box center [122, 6] width 234 height 566
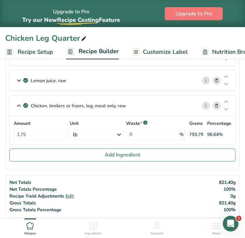
scroll to position [489, 0]
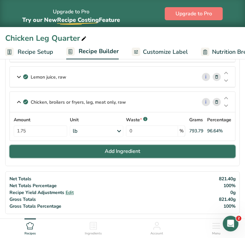
click at [169, 152] on button "Add Ingredient" at bounding box center [122, 151] width 226 height 13
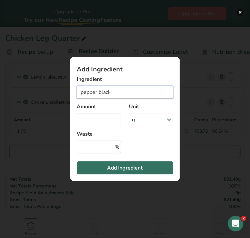
drag, startPoint x: 119, startPoint y: 96, endPoint x: 65, endPoint y: 92, distance: 54.6
click at [65, 92] on div "Add Ingredient Ingredient pepper black Black Pepper Oil See full Results Amount…" at bounding box center [125, 119] width 130 height 145
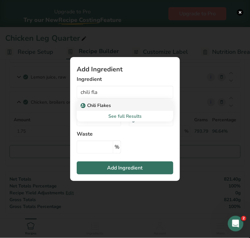
click at [92, 103] on p "Chili Flakes" at bounding box center [96, 105] width 29 height 7
type input "Chili Flakes"
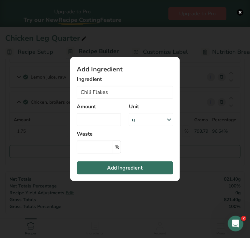
click at [138, 117] on div "g" at bounding box center [151, 119] width 44 height 13
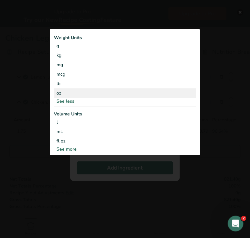
click at [70, 91] on div "oz" at bounding box center [125, 92] width 142 height 9
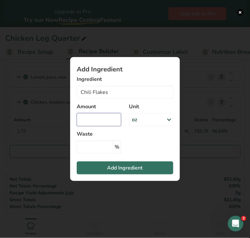
click at [95, 122] on input "Add ingredient modal" at bounding box center [99, 119] width 44 height 13
type input "0.029"
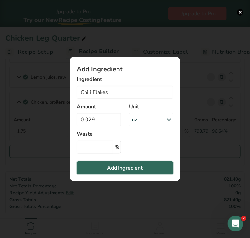
click at [141, 166] on span "Add Ingredient" at bounding box center [125, 168] width 36 height 8
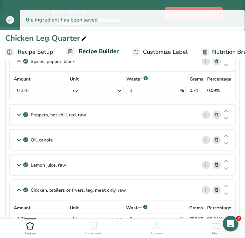
scroll to position [399, 0]
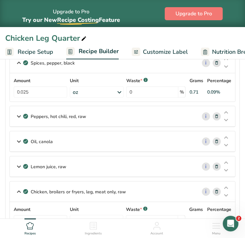
click at [133, 164] on div "Lemon juice, raw" at bounding box center [103, 166] width 187 height 20
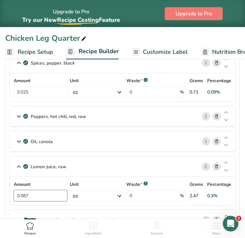
click at [39, 195] on input "0.087" at bounding box center [40, 195] width 53 height 11
type input "0.19"
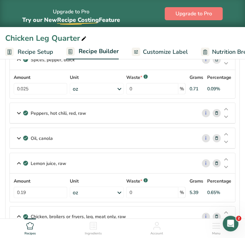
scroll to position [400, 0]
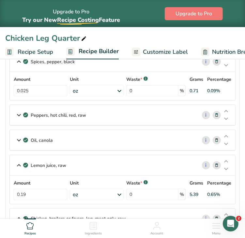
click at [215, 139] on icon at bounding box center [216, 140] width 5 height 7
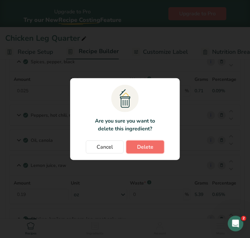
click at [147, 149] on span "Delete" at bounding box center [145, 147] width 16 height 8
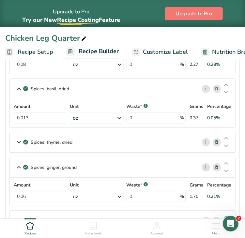
scroll to position [88, 0]
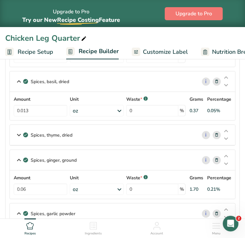
click at [82, 129] on div "Spices, thyme, dried" at bounding box center [103, 135] width 187 height 20
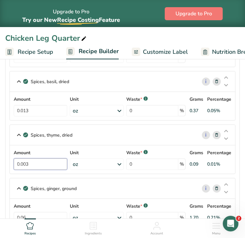
click at [52, 163] on input "0.003" at bounding box center [40, 163] width 53 height 11
type input "0.009"
click at [235, 169] on div "Spices, thyme, dried i Amount 0.009 Unit oz Portions 1 tsp, leaves 1 tbsp, leav…" at bounding box center [122, 150] width 226 height 50
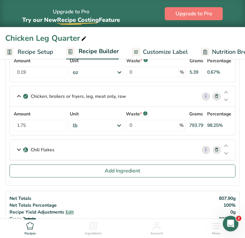
scroll to position [528, 0]
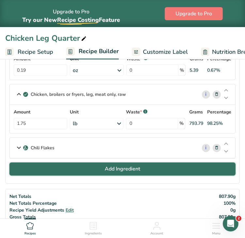
click at [143, 163] on button "Add Ingredient" at bounding box center [122, 169] width 226 height 13
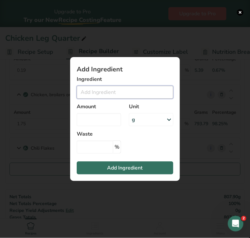
click at [105, 94] on input "Add ingredient modal" at bounding box center [125, 92] width 96 height 13
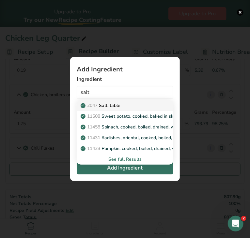
click at [105, 104] on p "2047 Salt, table" at bounding box center [101, 105] width 38 height 7
type input "Salt, table"
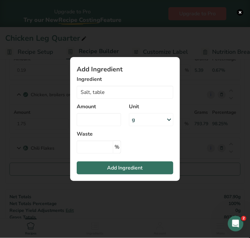
click at [149, 122] on div "g" at bounding box center [151, 119] width 44 height 13
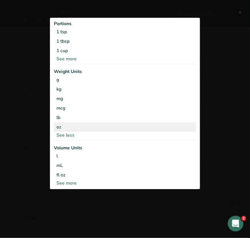
click at [89, 125] on div "oz" at bounding box center [125, 126] width 142 height 9
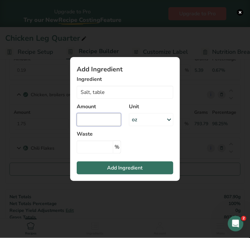
click at [95, 120] on input "Add ingredient modal" at bounding box center [99, 119] width 44 height 13
type input "0.046"
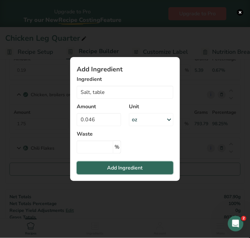
click at [111, 169] on span "Add Ingredient" at bounding box center [125, 168] width 36 height 8
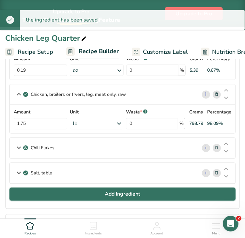
click at [95, 192] on button "Add Ingredient" at bounding box center [122, 194] width 226 height 13
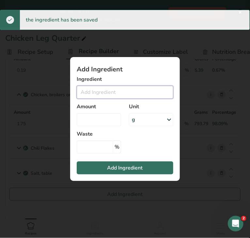
click at [87, 93] on input "Add ingredient modal" at bounding box center [125, 92] width 96 height 13
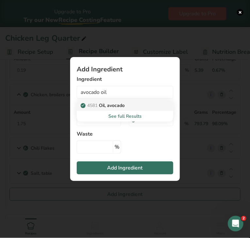
click at [115, 104] on p "4581 Oil, avocado" at bounding box center [103, 105] width 43 height 7
type input "Oil, avocado"
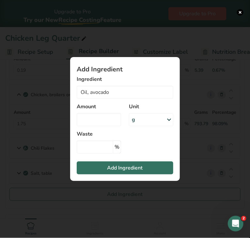
click at [139, 121] on div "g" at bounding box center [151, 119] width 44 height 13
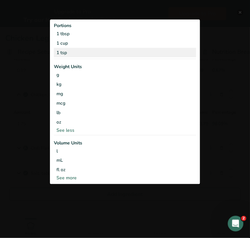
click at [81, 56] on div "1 tsp" at bounding box center [125, 52] width 142 height 9
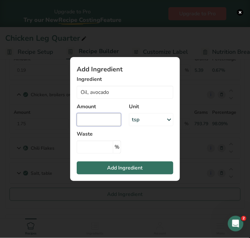
click at [99, 121] on input "Add ingredient modal" at bounding box center [99, 119] width 44 height 13
type input "2"
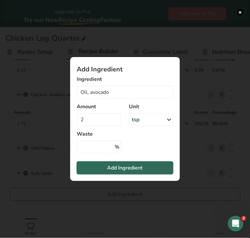
click at [115, 169] on span "Add Ingredient" at bounding box center [125, 168] width 36 height 8
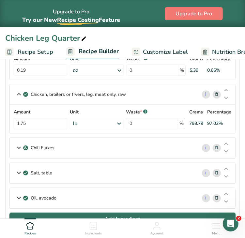
click at [118, 213] on button "Add Ingredient" at bounding box center [122, 219] width 226 height 13
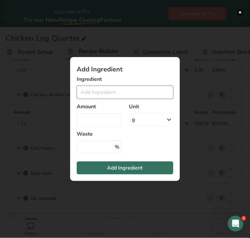
click at [95, 91] on input "Add ingredient modal" at bounding box center [125, 92] width 96 height 13
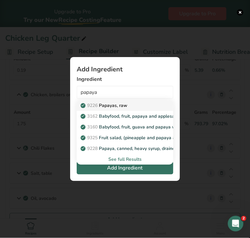
click at [111, 106] on p "9226 Papayas, raw" at bounding box center [104, 105] width 45 height 7
type input "Papayas, raw"
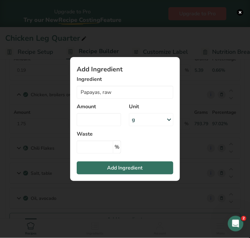
click at [138, 119] on div "g" at bounding box center [151, 119] width 44 height 13
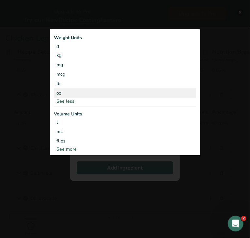
click at [78, 94] on div "oz" at bounding box center [125, 92] width 142 height 9
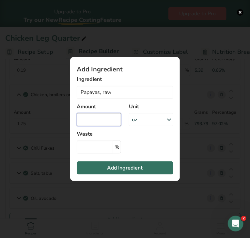
click at [92, 117] on input "Add ingredient modal" at bounding box center [99, 119] width 44 height 13
type input "0.26"
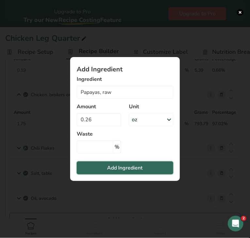
click at [123, 166] on span "Add Ingredient" at bounding box center [125, 168] width 36 height 8
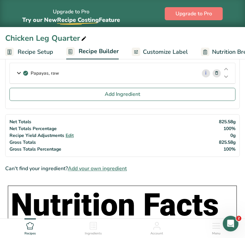
scroll to position [676, 0]
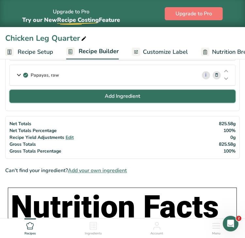
click at [138, 95] on span "Add Ingredient" at bounding box center [123, 96] width 36 height 8
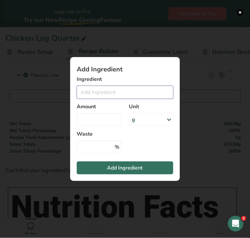
click at [119, 92] on input "Add ingredient modal" at bounding box center [125, 92] width 96 height 13
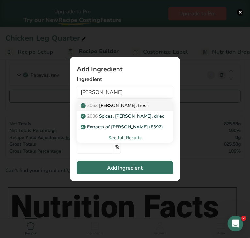
click at [127, 107] on p "2063 [PERSON_NAME], fresh" at bounding box center [115, 105] width 67 height 7
type input "[PERSON_NAME], fresh"
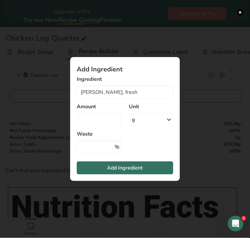
click at [142, 119] on div "g" at bounding box center [151, 119] width 44 height 13
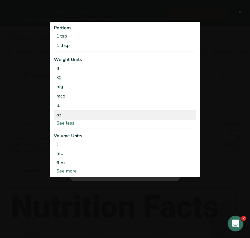
click at [94, 114] on div "oz" at bounding box center [125, 114] width 142 height 9
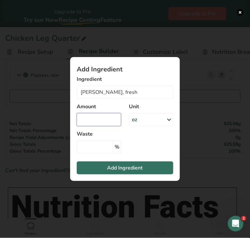
click at [97, 117] on input "Add ingredient modal" at bounding box center [99, 119] width 44 height 13
type input "0.009"
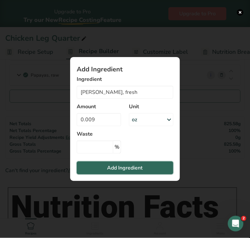
click at [100, 169] on button "Add Ingredient" at bounding box center [125, 167] width 96 height 13
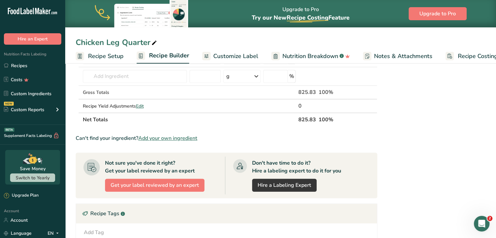
scroll to position [316, 0]
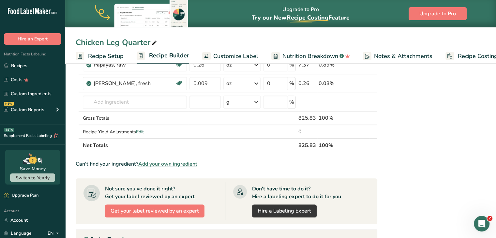
click at [192, 162] on span "Add your own ingredient" at bounding box center [167, 164] width 59 height 8
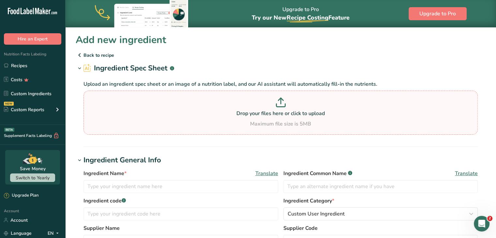
click at [245, 111] on p "Drop your files here or click to upload" at bounding box center [280, 114] width 391 height 8
click at [245, 111] on input "Drop your files here or click to upload Maximum file size is 5MB" at bounding box center [280, 113] width 394 height 44
type input "C:\fakepath\papaya paste.jpg"
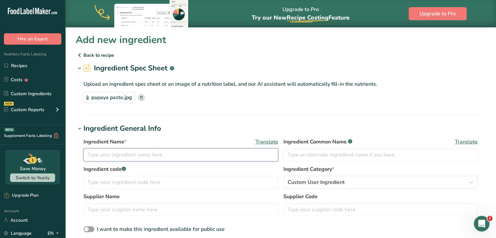
click at [194, 157] on input "text" at bounding box center [180, 154] width 195 height 13
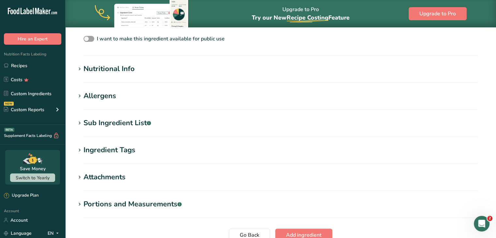
scroll to position [200, 0]
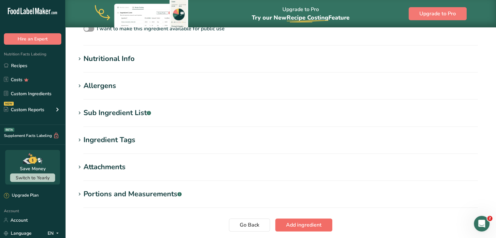
type input "Papaya paste"
click at [245, 224] on span "Add ingredient" at bounding box center [304, 225] width 36 height 8
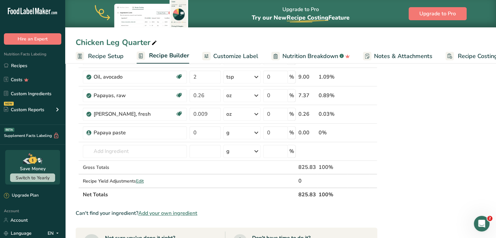
scroll to position [286, 0]
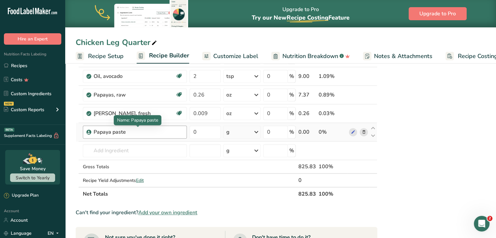
click at [127, 131] on div "Papaya paste" at bounding box center [134, 132] width 81 height 8
click at [245, 133] on icon at bounding box center [256, 132] width 8 height 12
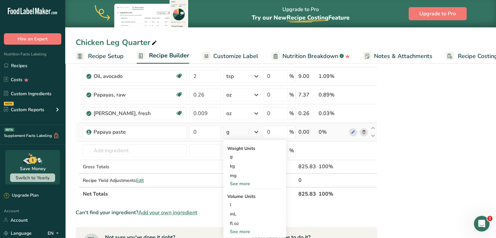
click at [241, 180] on div "See more" at bounding box center [254, 183] width 55 height 7
click at [240, 202] on div "oz" at bounding box center [254, 203] width 55 height 9
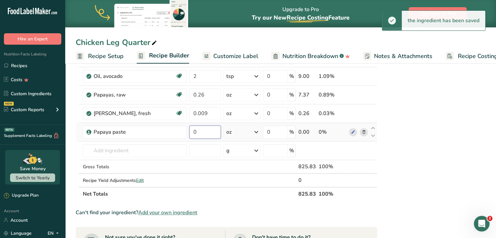
click at [208, 129] on input "0" at bounding box center [205, 131] width 32 height 13
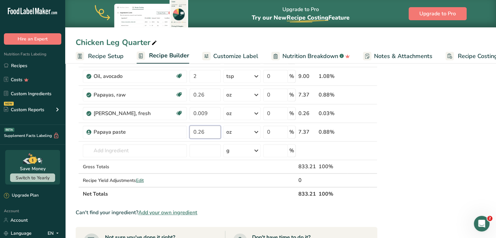
type input "0.26"
click at [245, 130] on div "Nutrition Facts 1 Serving Per Container Serving Size 826g Amount Per Serving Ca…" at bounding box center [433, 103] width 104 height 635
click at [245, 95] on span at bounding box center [364, 95] width 8 height 8
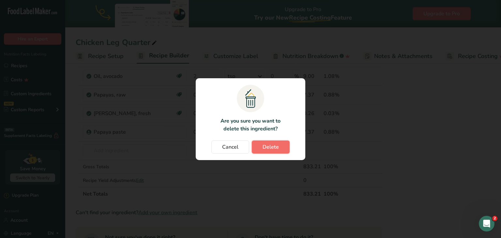
click at [245, 149] on span "Delete" at bounding box center [270, 147] width 16 height 8
type input "0.009"
type input "0.26"
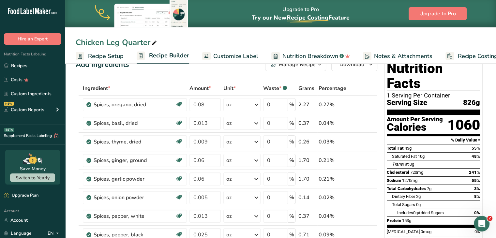
scroll to position [0, 0]
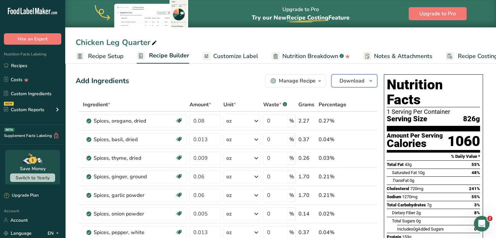
click at [245, 81] on span "Download" at bounding box center [351, 81] width 25 height 8
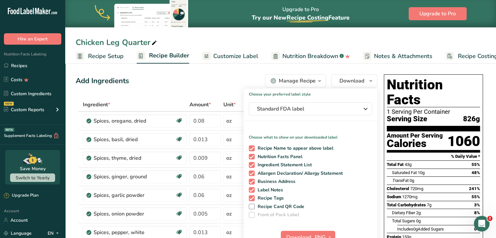
click at [216, 58] on span "Customize Label" at bounding box center [235, 56] width 45 height 9
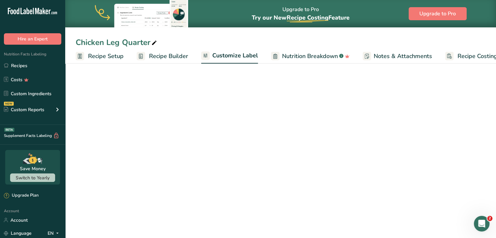
scroll to position [0, 18]
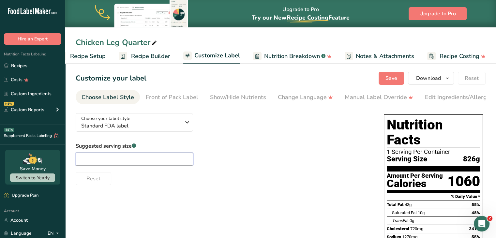
click at [157, 165] on input "text" at bounding box center [134, 159] width 117 height 13
type input "8oz"
click at [245, 77] on button "Save" at bounding box center [390, 78] width 25 height 13
click at [245, 77] on span "Download" at bounding box center [428, 78] width 25 height 8
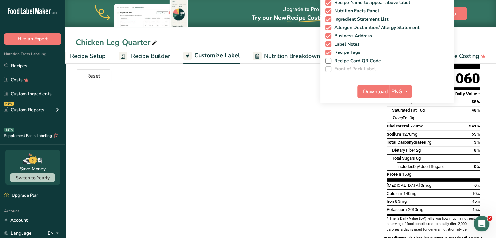
scroll to position [103, 0]
click at [245, 90] on icon "button" at bounding box center [406, 91] width 5 height 8
click at [245, 137] on link "PDF" at bounding box center [401, 136] width 21 height 11
click at [245, 90] on span "Download" at bounding box center [375, 91] width 25 height 8
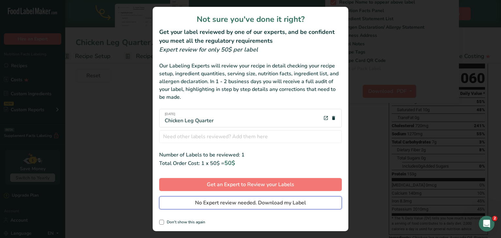
click at [240, 204] on span "No Expert review needed. Download my Label" at bounding box center [250, 203] width 111 height 8
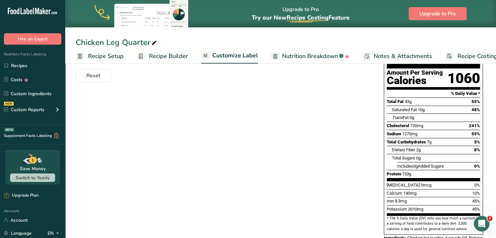
scroll to position [0, 13]
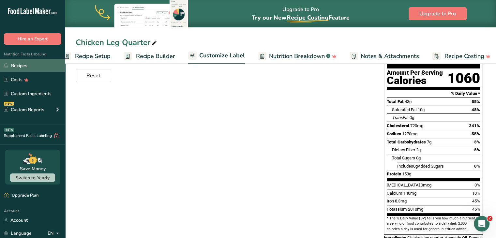
click at [27, 61] on link "Recipes" at bounding box center [32, 65] width 65 height 12
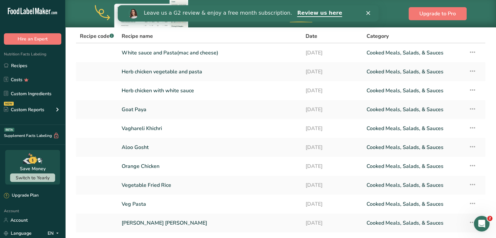
scroll to position [93, 0]
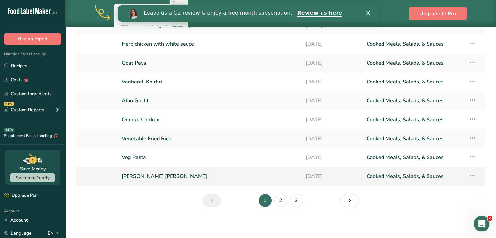
click at [175, 178] on link "[PERSON_NAME] [PERSON_NAME]" at bounding box center [210, 176] width 176 height 14
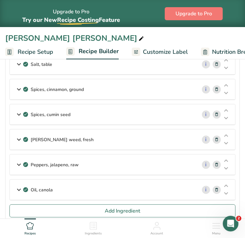
scroll to position [76, 0]
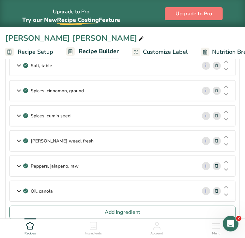
click at [218, 164] on icon at bounding box center [216, 166] width 5 height 7
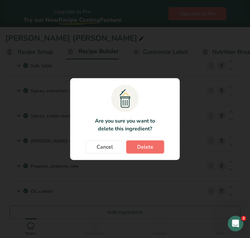
click at [146, 146] on span "Delete" at bounding box center [145, 147] width 16 height 8
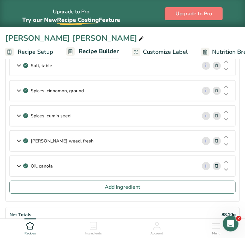
click at [216, 116] on icon at bounding box center [216, 115] width 5 height 7
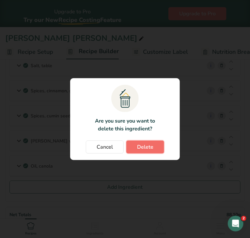
click at [150, 148] on span "Delete" at bounding box center [145, 147] width 16 height 8
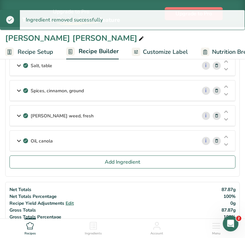
click at [215, 90] on icon at bounding box center [216, 90] width 5 height 7
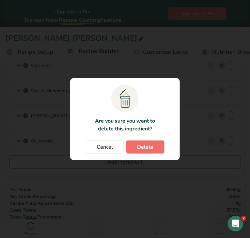
click at [135, 145] on button "Delete" at bounding box center [145, 146] width 38 height 13
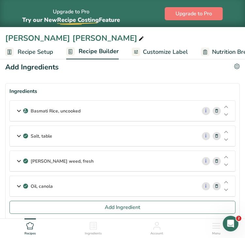
scroll to position [9, 0]
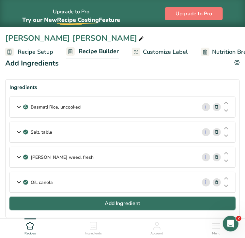
click at [139, 204] on span "Add Ingredient" at bounding box center [123, 203] width 36 height 8
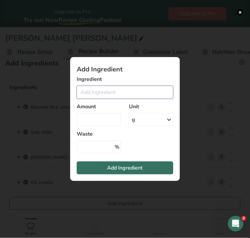
click at [104, 92] on input "Add ingredient modal" at bounding box center [125, 92] width 96 height 13
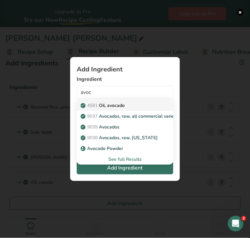
click at [111, 107] on p "4581 Oil, avocado" at bounding box center [103, 105] width 43 height 7
type input "Oil, avocado"
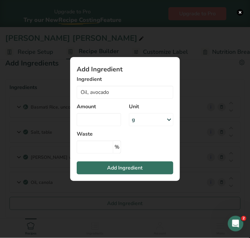
click at [140, 117] on div "g" at bounding box center [151, 119] width 44 height 13
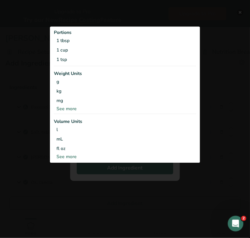
click at [64, 109] on div "See more" at bounding box center [125, 108] width 142 height 7
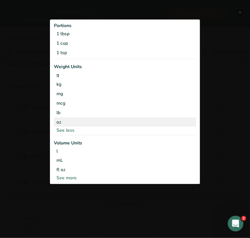
click at [63, 122] on div "oz" at bounding box center [125, 121] width 142 height 9
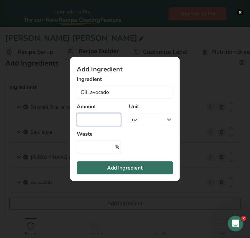
click at [87, 121] on input "Add ingredient modal" at bounding box center [99, 119] width 44 height 13
click at [143, 120] on div "oz" at bounding box center [151, 119] width 44 height 13
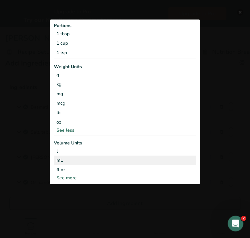
click at [104, 160] on div "mL" at bounding box center [124, 160] width 137 height 7
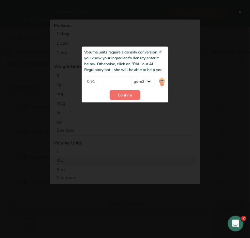
click at [120, 97] on span "Confirm" at bounding box center [125, 95] width 14 height 6
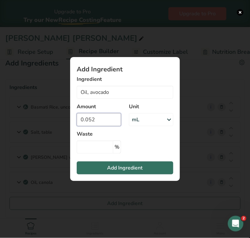
drag, startPoint x: 113, startPoint y: 115, endPoint x: 63, endPoint y: 122, distance: 51.3
click at [63, 122] on div "Add Ingredient Ingredient Oil, avocado 4581 Oil, avocado 9037 Avocados, raw, al…" at bounding box center [125, 119] width 130 height 145
type input "1.5"
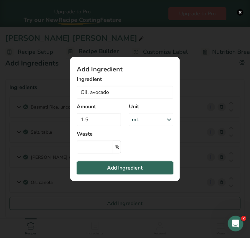
click at [116, 169] on span "Add Ingredient" at bounding box center [125, 168] width 36 height 8
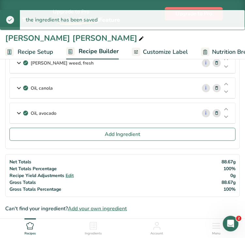
scroll to position [101, 0]
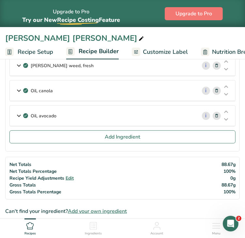
click at [216, 90] on icon at bounding box center [216, 90] width 5 height 7
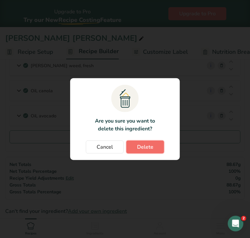
click at [154, 143] on button "Delete" at bounding box center [145, 146] width 38 height 13
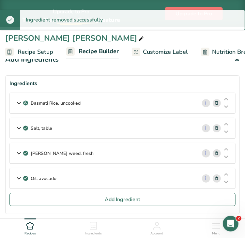
scroll to position [3, 0]
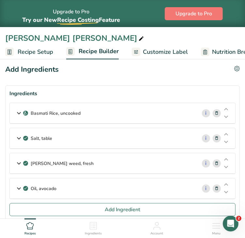
click at [134, 162] on div "Dill weed, fresh" at bounding box center [103, 163] width 187 height 20
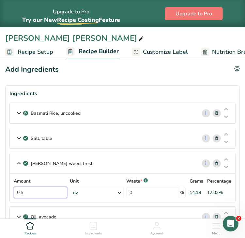
click at [33, 191] on input "0.5" at bounding box center [40, 192] width 53 height 11
type input "0.02"
click at [118, 192] on div "Amount 0.02 Unit oz Portions 5 sprigs 1 cup sprigs Weight Units g kg mg See mor…" at bounding box center [122, 188] width 217 height 21
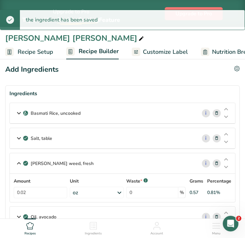
click at [113, 189] on div "oz" at bounding box center [97, 192] width 54 height 11
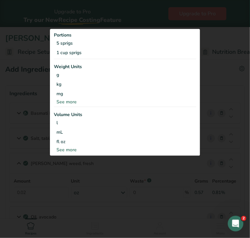
drag, startPoint x: 249, startPoint y: 58, endPoint x: 248, endPoint y: 44, distance: 13.7
click at [248, 44] on div at bounding box center [125, 119] width 250 height 238
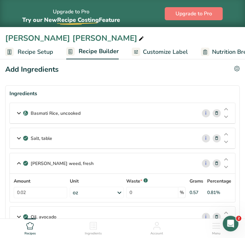
click at [59, 138] on div "Salt, table" at bounding box center [103, 138] width 187 height 20
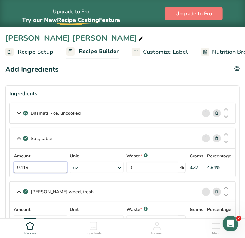
click at [39, 165] on input "0.119" at bounding box center [40, 167] width 53 height 11
type input "0.03"
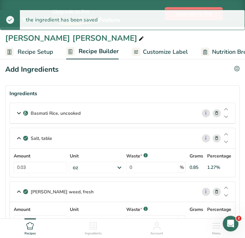
click at [128, 112] on div "Basmati Rice, uncooked" at bounding box center [103, 113] width 187 height 20
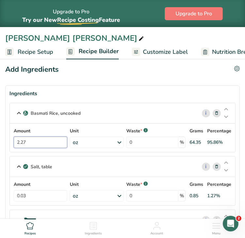
click at [54, 139] on input "2.27" at bounding box center [40, 142] width 53 height 11
type input "2"
type input "1.33"
click at [235, 142] on section "Ingredients Basmati Rice, uncooked i Amount 1.33 Unit oz Weight Units g kg mg S…" at bounding box center [122, 197] width 234 height 224
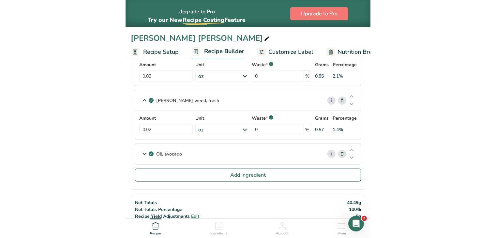
scroll to position [124, 0]
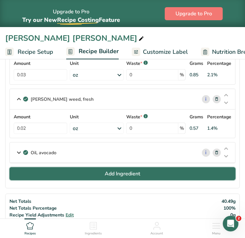
click at [74, 171] on button "Add Ingredient" at bounding box center [122, 173] width 226 height 13
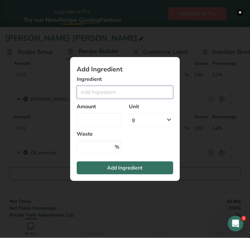
click at [85, 92] on input "Add ingredient modal" at bounding box center [125, 92] width 96 height 13
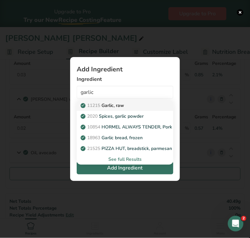
click at [105, 105] on p "11215 Garlic, raw" at bounding box center [103, 105] width 42 height 7
type input "Garlic, raw"
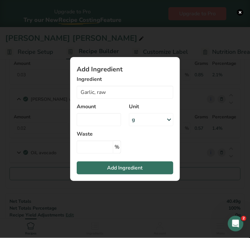
click at [139, 118] on div "g" at bounding box center [151, 119] width 44 height 13
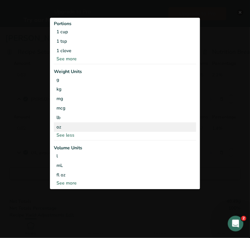
click at [97, 127] on div "oz" at bounding box center [125, 126] width 142 height 9
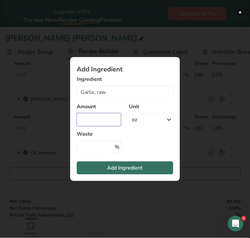
click at [96, 119] on input "Add ingredient modal" at bounding box center [99, 119] width 44 height 13
type input "0.12"
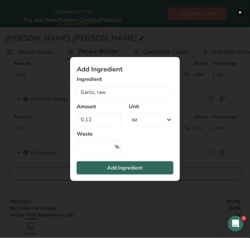
click at [107, 168] on span "Add Ingredient" at bounding box center [125, 168] width 36 height 8
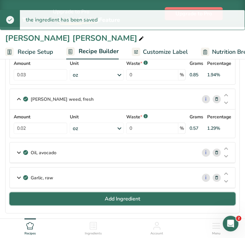
click at [89, 198] on button "Add Ingredient" at bounding box center [122, 198] width 226 height 13
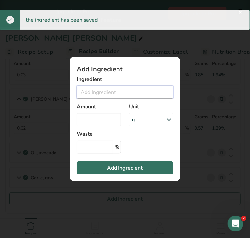
click at [91, 95] on input "Add ingredient modal" at bounding box center [125, 92] width 96 height 13
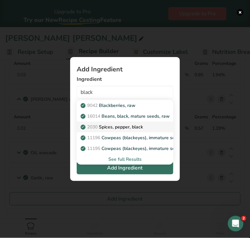
click at [104, 129] on p "2030 Spices, pepper, black" at bounding box center [112, 127] width 61 height 7
type input "Spices, pepper, black"
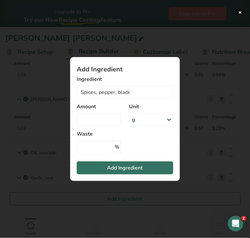
click at [145, 122] on div "g" at bounding box center [151, 119] width 44 height 13
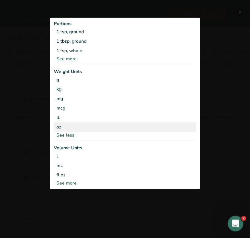
click at [93, 125] on div "oz" at bounding box center [125, 126] width 142 height 9
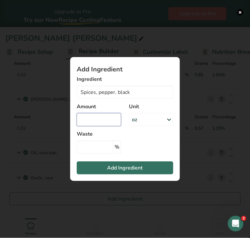
click at [96, 123] on input "Add ingredient modal" at bounding box center [99, 119] width 44 height 13
type input "0.002"
click at [108, 174] on section "Add Ingredient Ingredient Spices, pepper, black 9042 Blackberries, raw 16014 Be…" at bounding box center [125, 119] width 110 height 124
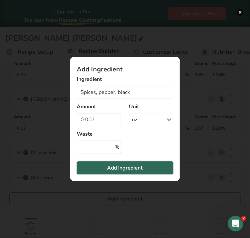
click at [106, 170] on button "Add Ingredient" at bounding box center [125, 167] width 96 height 13
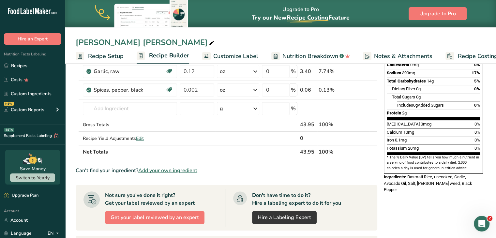
click at [244, 54] on span "Customize Label" at bounding box center [235, 56] width 45 height 9
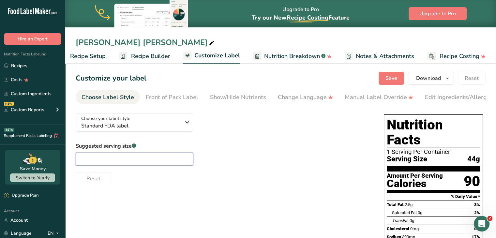
click at [152, 162] on input "text" at bounding box center [134, 159] width 117 height 13
type input "8oz"
click at [392, 76] on span "Save" at bounding box center [391, 78] width 12 height 8
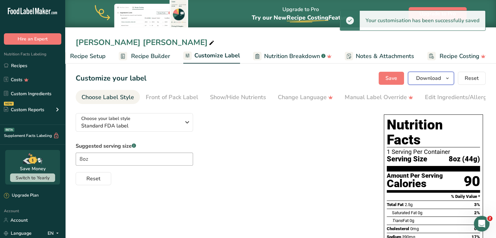
click at [426, 80] on span "Download" at bounding box center [428, 78] width 25 height 8
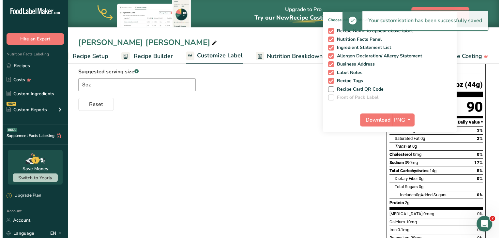
scroll to position [79, 0]
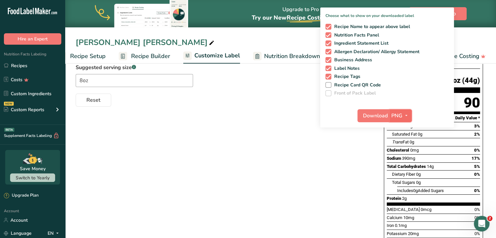
click at [406, 112] on icon "button" at bounding box center [406, 115] width 5 height 8
click at [401, 158] on link "PDF" at bounding box center [401, 161] width 21 height 11
click at [377, 115] on span "Download" at bounding box center [375, 116] width 25 height 8
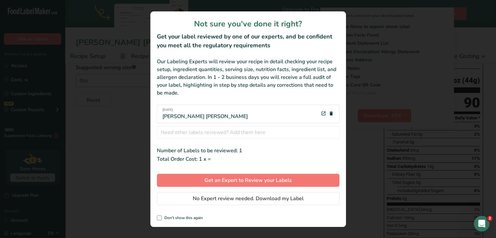
scroll to position [0, 13]
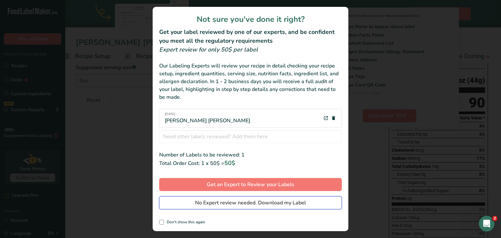
click at [260, 201] on span "No Expert review needed. Download my Label" at bounding box center [250, 203] width 111 height 8
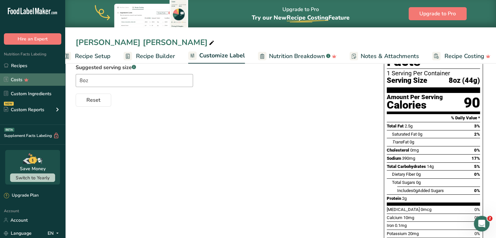
click at [43, 73] on link "Costs" at bounding box center [32, 79] width 65 height 12
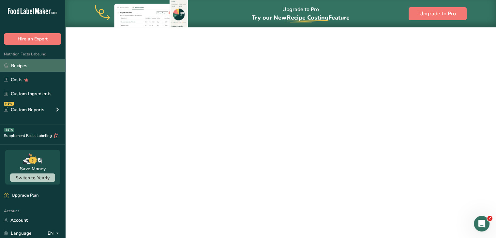
click at [42, 68] on link "Recipes" at bounding box center [32, 65] width 65 height 12
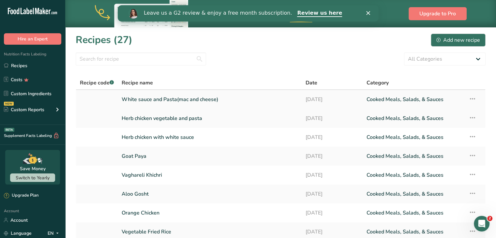
click at [252, 101] on link "White sauce and Pasta(mac and cheese)" at bounding box center [210, 100] width 176 height 14
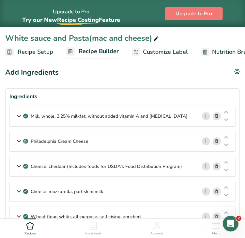
click at [77, 118] on p "Milk, whole, 3.25% milkfat, without added vitamin A and [MEDICAL_DATA]" at bounding box center [109, 116] width 157 height 7
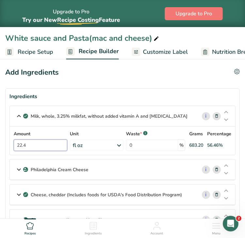
click at [49, 141] on input "22.4" at bounding box center [40, 144] width 53 height 11
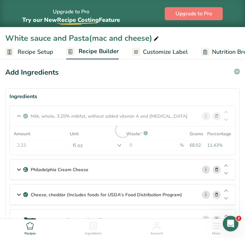
click at [86, 146] on div "Amount 2.23 Unit fl oz Portions 1 cup 1 tbsp 1 fl oz See more Weight Units g kg…" at bounding box center [122, 140] width 217 height 21
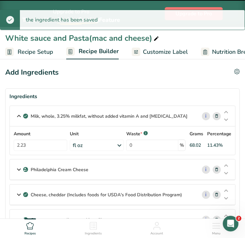
click at [86, 147] on div "fl oz" at bounding box center [97, 144] width 54 height 11
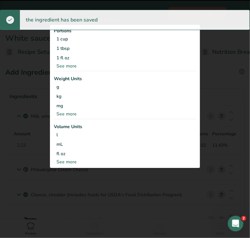
click at [86, 147] on div "mL" at bounding box center [124, 144] width 137 height 7
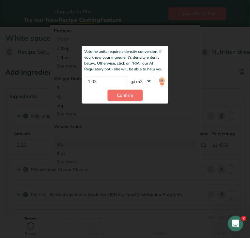
click at [120, 97] on span "Confirm" at bounding box center [125, 95] width 16 height 7
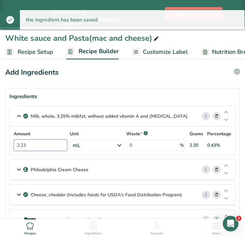
click at [32, 146] on input "2.23" at bounding box center [40, 144] width 53 height 11
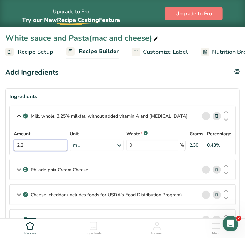
type input "2"
type input "66"
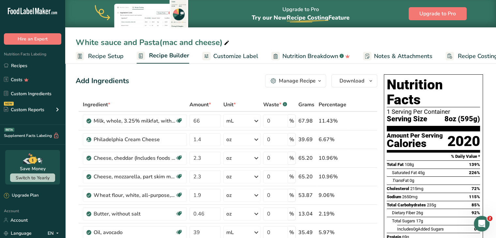
click at [233, 57] on span "Customize Label" at bounding box center [235, 56] width 45 height 9
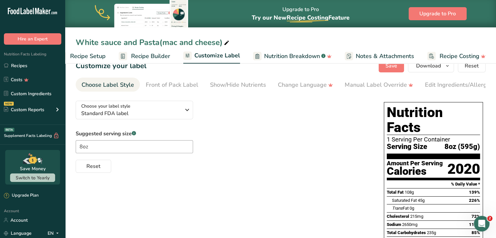
scroll to position [3, 0]
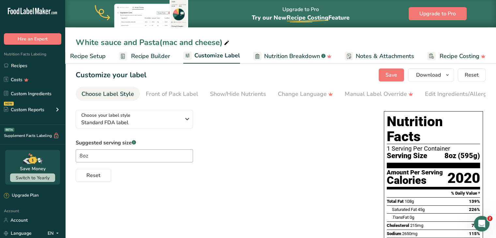
click at [136, 56] on span "Recipe Builder" at bounding box center [150, 56] width 39 height 9
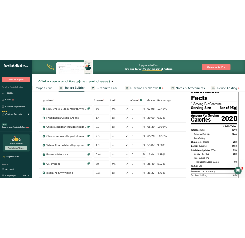
scroll to position [22, 0]
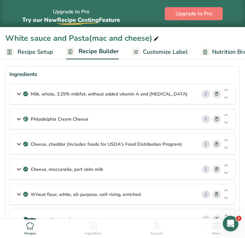
click at [95, 119] on div "Philadelphia Cream Cheese" at bounding box center [103, 119] width 187 height 20
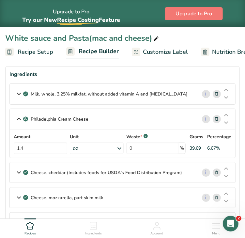
click at [116, 149] on div "oz" at bounding box center [97, 147] width 54 height 11
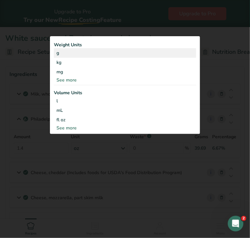
click at [68, 51] on div "g" at bounding box center [125, 52] width 142 height 9
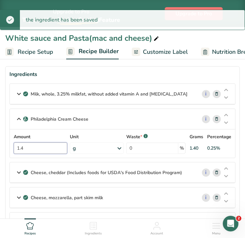
click at [25, 150] on input "1.4" at bounding box center [40, 147] width 53 height 11
type input "1"
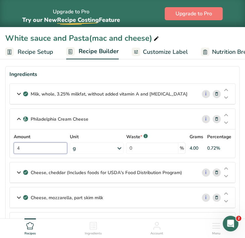
type input "4"
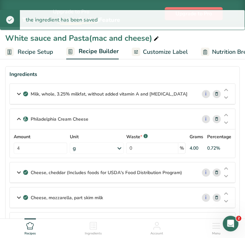
click at [146, 172] on p "Cheese, cheddar (Includes foods for USDA's Food Distribution Program)" at bounding box center [106, 172] width 151 height 7
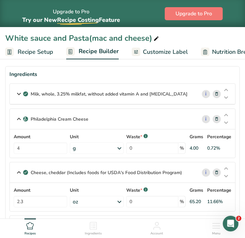
click at [104, 200] on div "oz" at bounding box center [97, 201] width 54 height 11
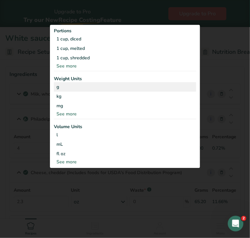
click at [77, 88] on div "g" at bounding box center [125, 86] width 142 height 9
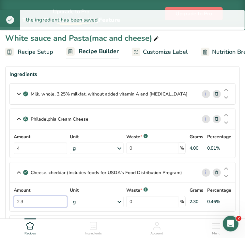
drag, startPoint x: 35, startPoint y: 203, endPoint x: -7, endPoint y: 201, distance: 42.1
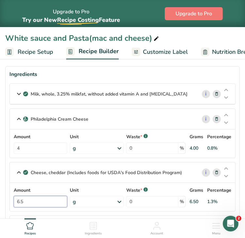
type input "6.5"
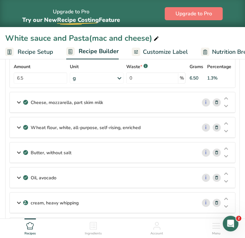
scroll to position [147, 0]
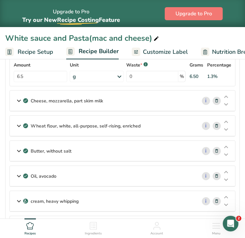
click at [98, 97] on p "Cheese, mozzarella, part skim milk" at bounding box center [67, 100] width 72 height 7
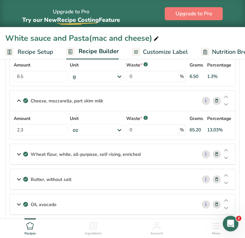
click at [85, 129] on div "oz" at bounding box center [97, 129] width 54 height 11
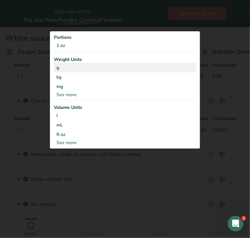
click at [65, 67] on div "g" at bounding box center [125, 67] width 142 height 9
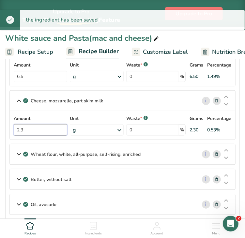
click at [40, 130] on input "2.3" at bounding box center [40, 129] width 53 height 11
drag, startPoint x: 40, startPoint y: 130, endPoint x: 5, endPoint y: 130, distance: 35.2
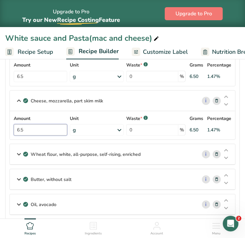
type input "6.5"
click at [236, 140] on section "Ingredients Milk, whole, 3.25% milkfat, without added vitamin A and vitamin D i…" at bounding box center [122, 153] width 234 height 425
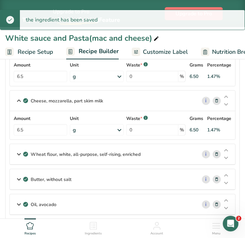
click at [106, 153] on p "Wheat flour, white, all-purpose, self-rising, enriched" at bounding box center [86, 154] width 110 height 7
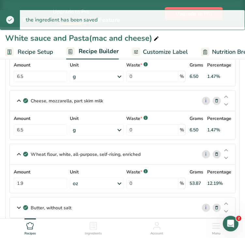
click at [100, 181] on div "oz" at bounding box center [97, 183] width 54 height 11
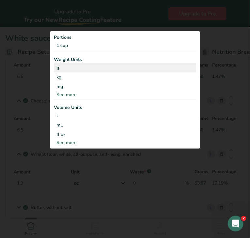
click at [80, 66] on div "g" at bounding box center [125, 67] width 142 height 9
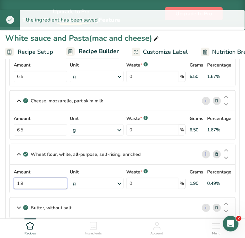
drag, startPoint x: 33, startPoint y: 183, endPoint x: 2, endPoint y: 183, distance: 31.0
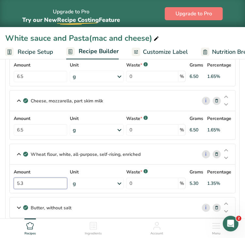
type input "5.3"
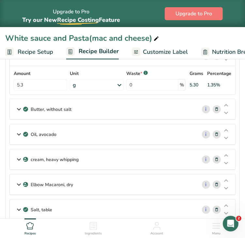
scroll to position [248, 0]
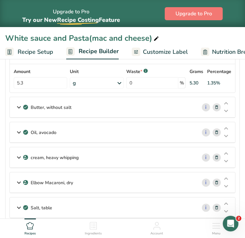
click at [132, 110] on div "Butter, without salt" at bounding box center [103, 107] width 187 height 20
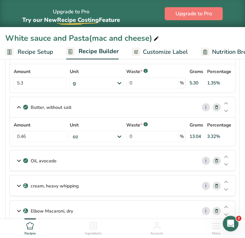
click at [105, 133] on div "oz" at bounding box center [97, 136] width 54 height 11
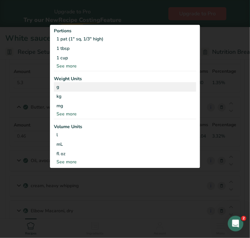
click at [71, 89] on div "g" at bounding box center [125, 86] width 142 height 9
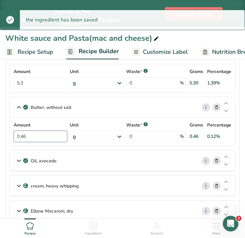
drag, startPoint x: 37, startPoint y: 137, endPoint x: 5, endPoint y: 137, distance: 31.9
click at [5, 137] on section "Ingredients Milk, whole, 3.25% milkfat, without added vitamin A and vitamin D i…" at bounding box center [122, 81] width 234 height 481
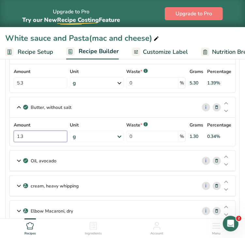
type input "1.3"
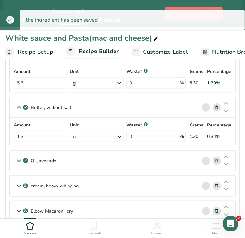
click at [167, 160] on div "Oil, avocado" at bounding box center [103, 161] width 187 height 20
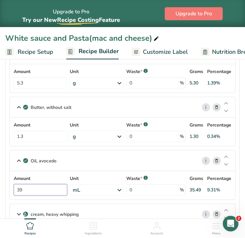
click at [46, 188] on input "39" at bounding box center [40, 189] width 53 height 11
type input "3"
type input "10"
click at [238, 187] on section "Ingredients Milk, whole, 3.25% milkfat, without added vitamin A and vitamin D i…" at bounding box center [122, 96] width 234 height 510
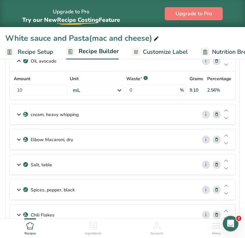
scroll to position [358, 0]
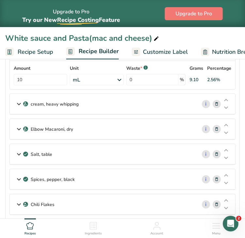
click at [117, 105] on div "cream, heavy whipping" at bounding box center [103, 104] width 187 height 20
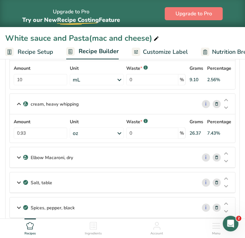
click at [95, 133] on div "oz" at bounding box center [97, 132] width 54 height 11
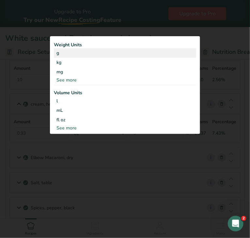
click at [67, 55] on div "g" at bounding box center [125, 52] width 142 height 9
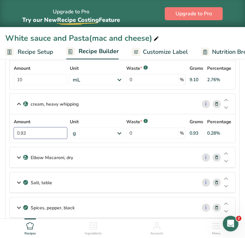
drag, startPoint x: 37, startPoint y: 131, endPoint x: -1, endPoint y: 132, distance: 38.1
type input "2.6"
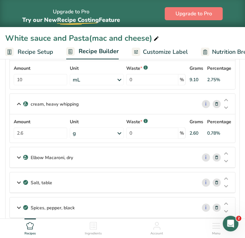
click at [94, 158] on div "Elbow Macaroni, dry" at bounding box center [103, 157] width 187 height 20
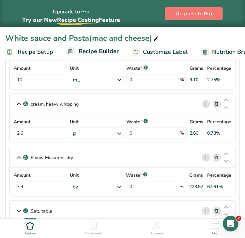
click at [84, 187] on div "oz" at bounding box center [97, 186] width 54 height 11
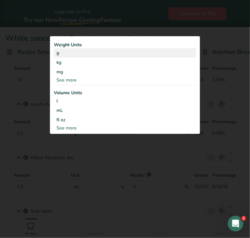
click at [62, 56] on div "g" at bounding box center [125, 52] width 142 height 9
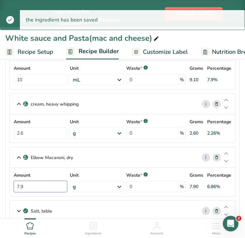
drag, startPoint x: 30, startPoint y: 183, endPoint x: 4, endPoint y: 184, distance: 26.4
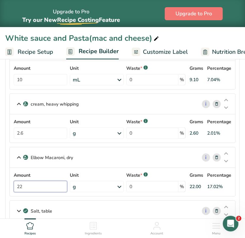
type input "22"
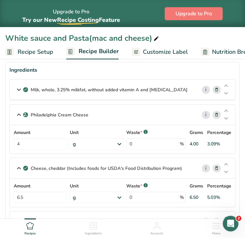
scroll to position [0, 0]
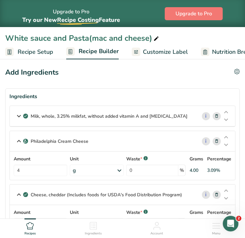
click at [150, 54] on span "Customize Label" at bounding box center [165, 52] width 45 height 9
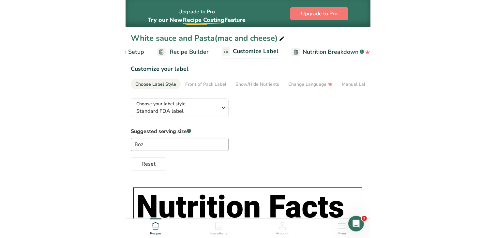
scroll to position [0, 122]
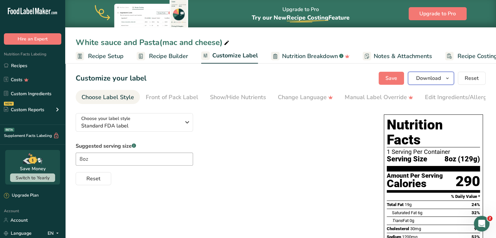
click at [439, 77] on span "Download" at bounding box center [428, 78] width 25 height 8
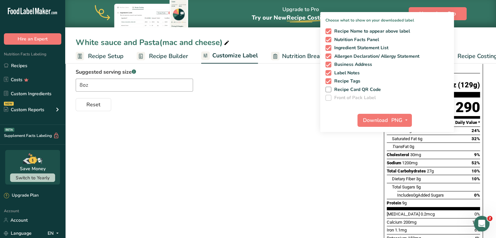
scroll to position [76, 0]
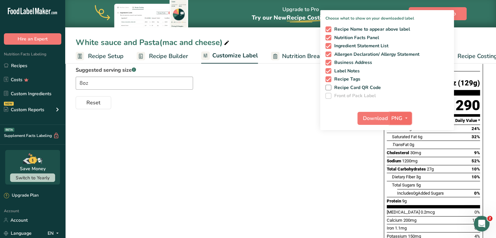
click at [405, 116] on icon "button" at bounding box center [406, 118] width 5 height 8
click at [404, 163] on link "PDF" at bounding box center [401, 163] width 21 height 11
click at [381, 118] on span "Download" at bounding box center [375, 118] width 25 height 8
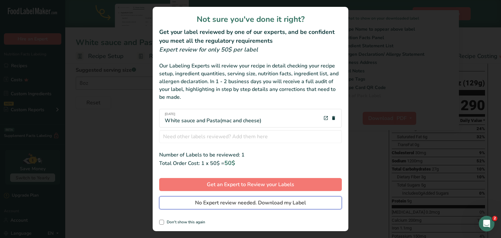
click at [243, 203] on span "No Expert review needed. Download my Label" at bounding box center [250, 203] width 111 height 8
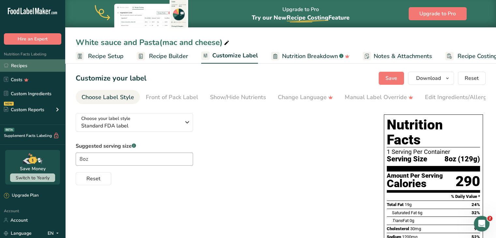
click at [44, 60] on link "Recipes" at bounding box center [32, 65] width 65 height 12
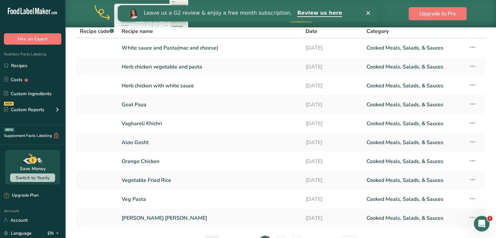
scroll to position [93, 0]
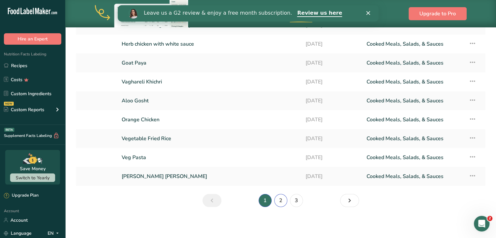
click at [281, 198] on link "2" at bounding box center [280, 200] width 13 height 13
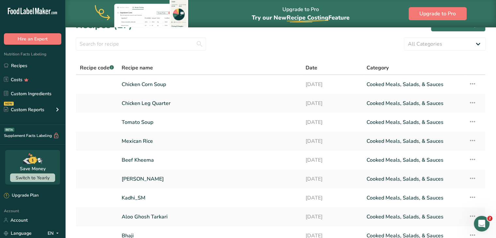
scroll to position [13, 0]
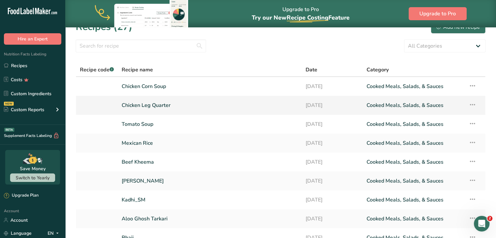
click at [160, 103] on link "Chicken Leg Quarter" at bounding box center [210, 105] width 176 height 14
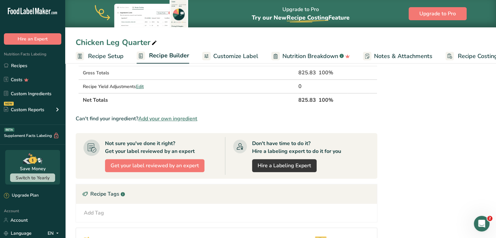
scroll to position [329, 0]
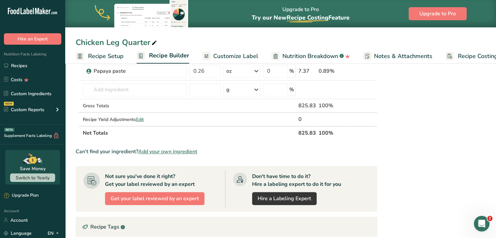
drag, startPoint x: 81, startPoint y: 96, endPoint x: 344, endPoint y: 69, distance: 263.5
copy tbody "Spices, oregano, dried Source of Antioxidants Dairy free Gluten free Vegan Vege…"
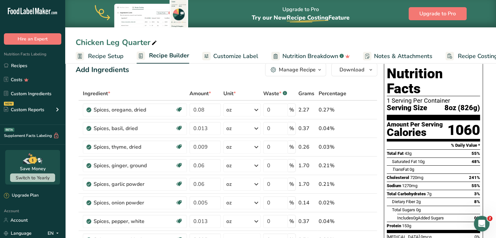
scroll to position [13, 0]
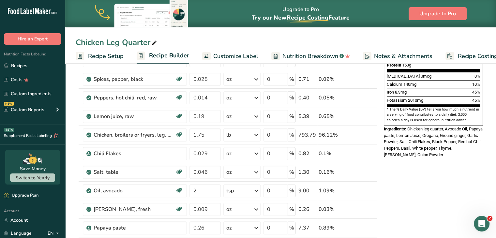
scroll to position [173, 0]
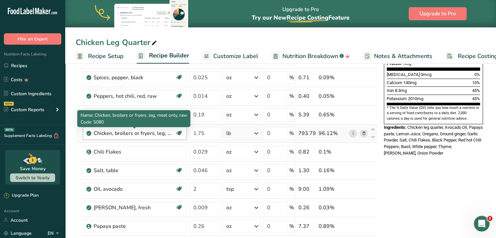
click at [151, 135] on div "Chicken, broilers or fryers, leg, meat only, raw" at bounding box center [134, 133] width 81 height 8
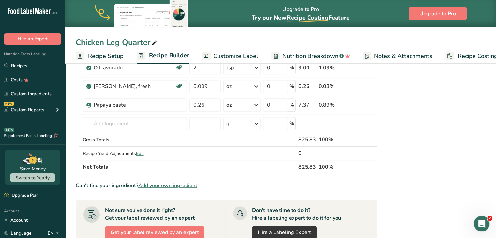
scroll to position [309, 0]
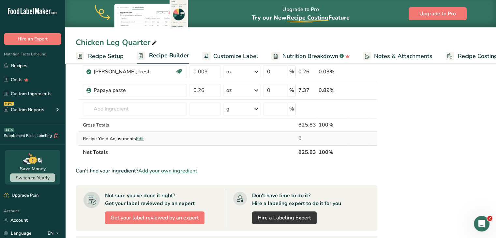
click at [139, 137] on span "Edit" at bounding box center [140, 139] width 8 height 6
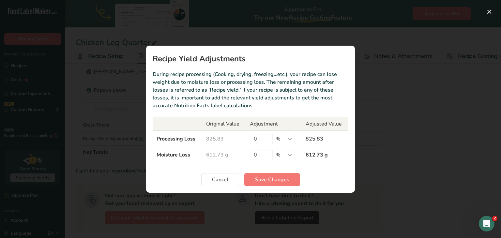
drag, startPoint x: 151, startPoint y: 72, endPoint x: 216, endPoint y: 107, distance: 73.4
click at [216, 107] on section "Recipe Yield Adjustments During recipe processing (Cooking, drying, freezing…et…" at bounding box center [250, 119] width 209 height 147
copy p "During recipe processing (Cooking, drying, freezing…etc.), your recipe can lose…"
click at [264, 178] on span "Save Changes" at bounding box center [272, 180] width 34 height 8
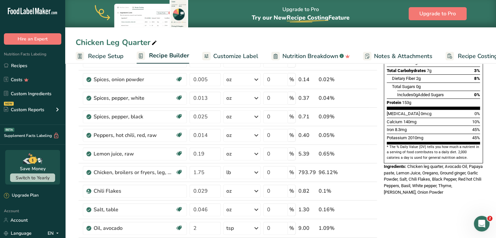
scroll to position [136, 0]
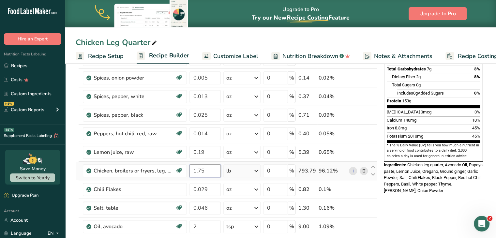
click at [206, 172] on input "1.75" at bounding box center [205, 170] width 32 height 13
type input "1.5"
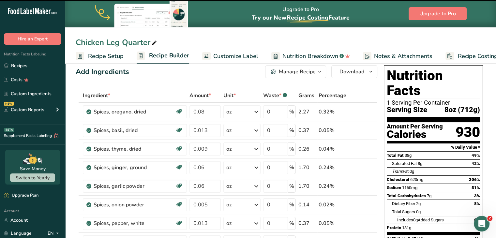
scroll to position [0, 0]
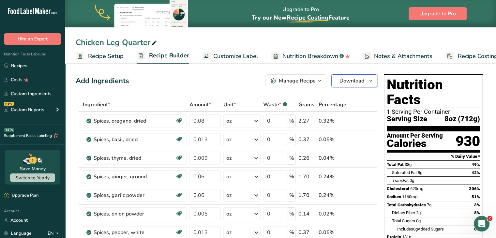
click at [370, 83] on icon "button" at bounding box center [370, 81] width 5 height 8
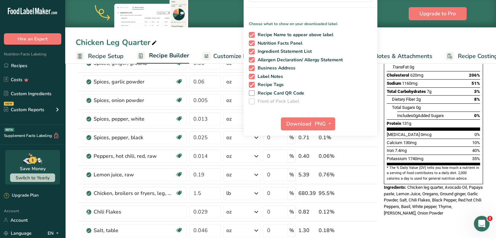
scroll to position [122, 0]
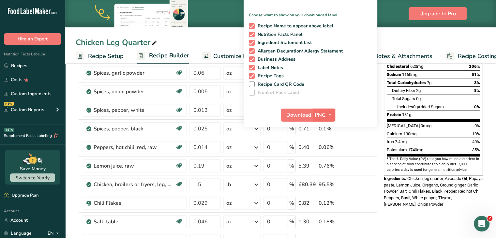
click at [326, 111] on span "button" at bounding box center [330, 115] width 8 height 8
click at [324, 159] on link "PDF" at bounding box center [324, 160] width 21 height 11
click at [296, 114] on span "Download" at bounding box center [298, 115] width 25 height 8
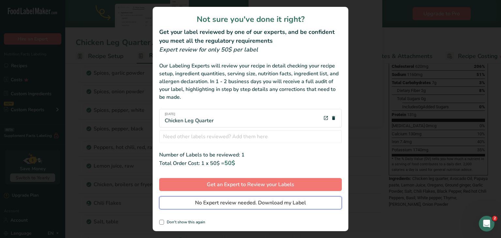
click at [219, 204] on span "No Expert review needed. Download my Label" at bounding box center [250, 203] width 111 height 8
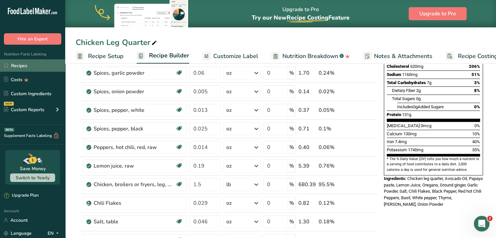
click at [48, 61] on link "Recipes" at bounding box center [32, 65] width 65 height 12
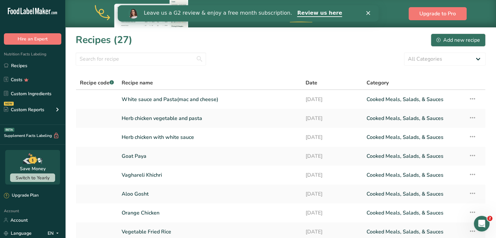
click at [303, 59] on div "All Categories Baked Goods Beverages Confectionery Cooked Meals, Salads, & Sauc…" at bounding box center [281, 58] width 410 height 13
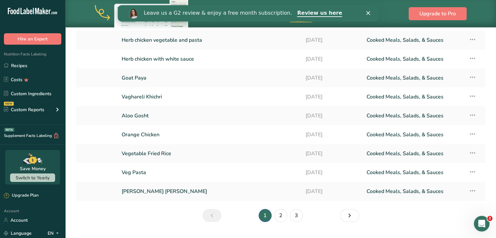
scroll to position [93, 0]
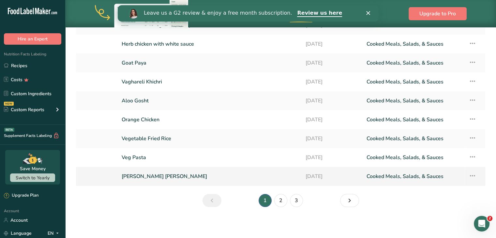
click at [126, 176] on link "[PERSON_NAME] [PERSON_NAME]" at bounding box center [210, 176] width 176 height 14
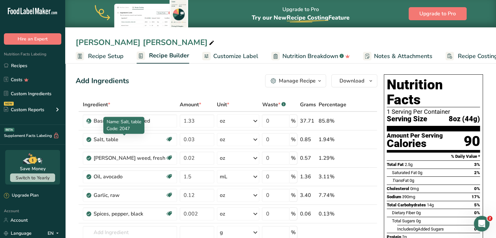
click at [139, 125] on span "Name: Salt, table" at bounding box center [124, 122] width 35 height 6
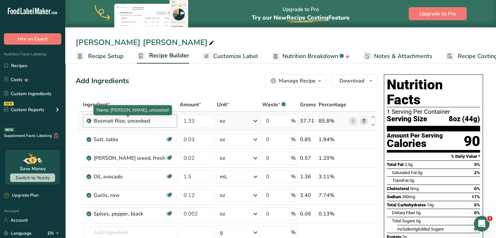
click at [156, 118] on div "Basmati Rice, uncooked" at bounding box center [134, 121] width 80 height 8
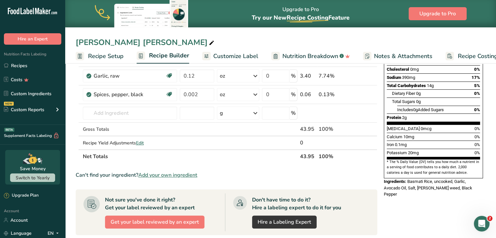
scroll to position [139, 0]
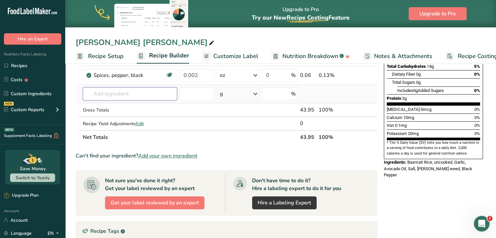
click at [127, 94] on input "text" at bounding box center [130, 93] width 94 height 13
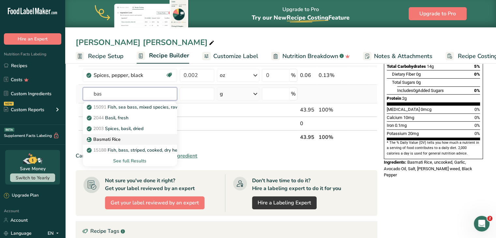
type input "bas"
click at [143, 137] on div "Basmati Rice" at bounding box center [124, 139] width 73 height 7
type input "Basmati Rice"
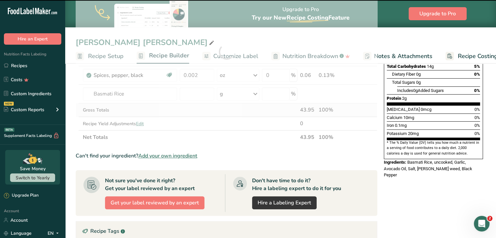
type input "0"
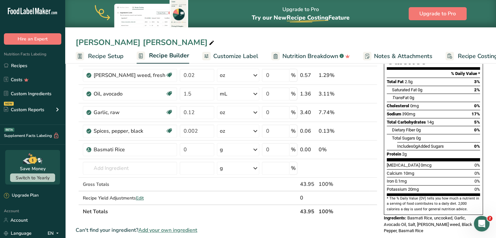
scroll to position [108, 0]
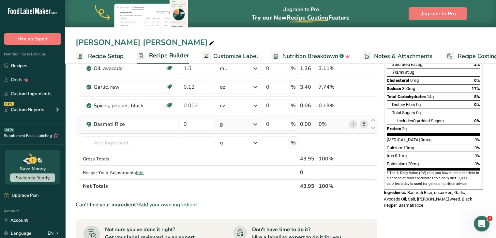
click at [236, 124] on div "g" at bounding box center [238, 124] width 43 height 13
click at [235, 178] on div "See more" at bounding box center [248, 175] width 55 height 7
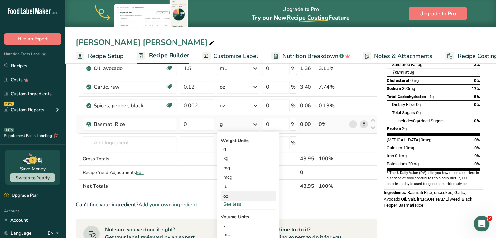
click at [222, 195] on div "oz" at bounding box center [248, 195] width 55 height 9
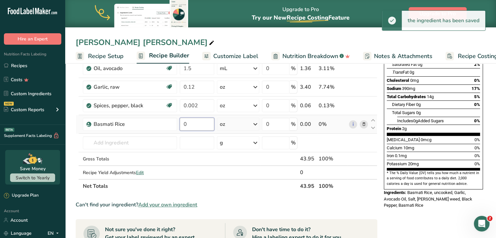
click at [186, 123] on input "0" at bounding box center [197, 124] width 35 height 13
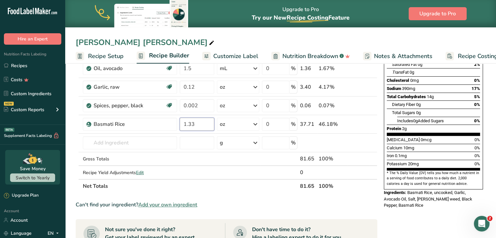
type input "1.33"
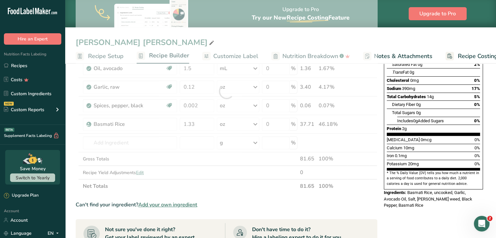
click at [379, 167] on div "Add Ingredients Manage Recipe Delete Recipe Duplicate Recipe Scale Recipe Save …" at bounding box center [228, 187] width 305 height 449
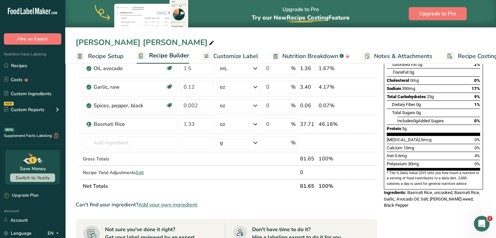
scroll to position [0, 0]
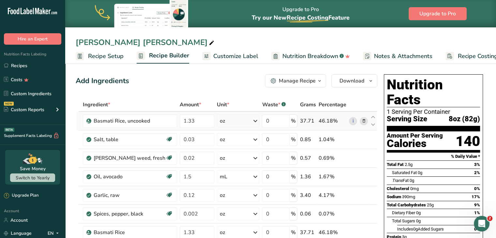
click at [362, 120] on icon at bounding box center [363, 121] width 5 height 7
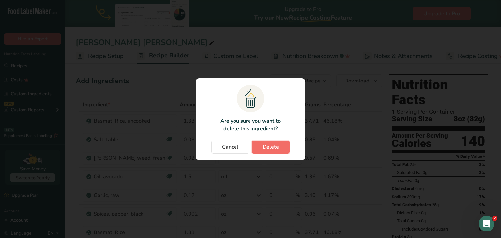
click at [271, 147] on span "Delete" at bounding box center [270, 147] width 16 height 8
type input "0.03"
type input "0.02"
type input "1.5"
type input "0.12"
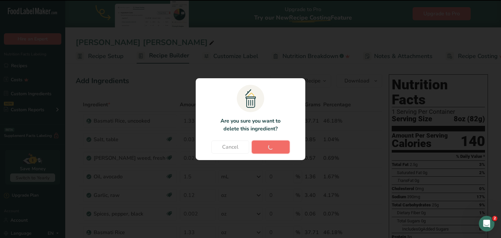
type input "0.002"
type input "1.33"
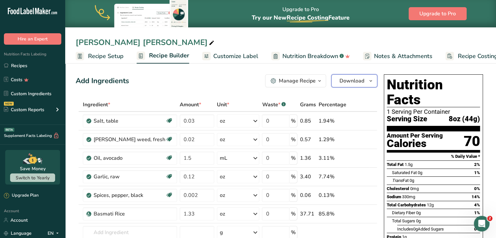
click at [368, 85] on icon "button" at bounding box center [370, 81] width 5 height 8
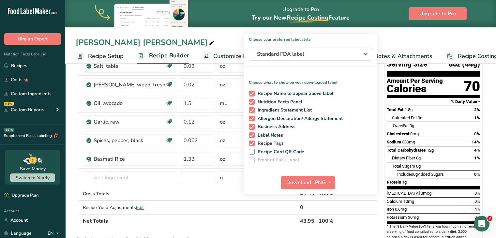
scroll to position [55, 0]
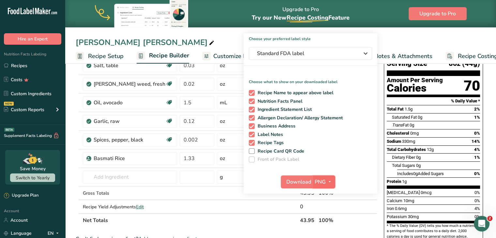
click at [331, 180] on icon "button" at bounding box center [329, 182] width 5 height 8
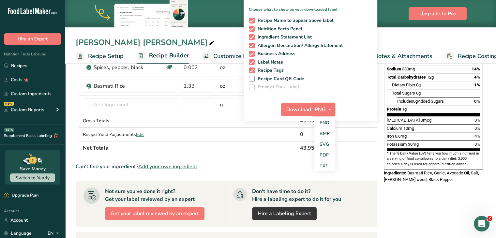
scroll to position [132, 0]
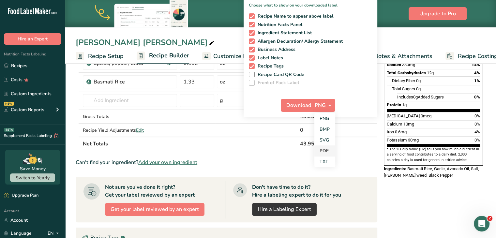
click at [323, 147] on link "PDF" at bounding box center [324, 150] width 21 height 11
click at [295, 105] on span "Download" at bounding box center [298, 105] width 25 height 8
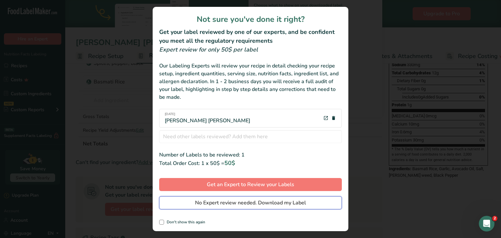
click at [219, 206] on span "No Expert review needed. Download my Label" at bounding box center [250, 203] width 111 height 8
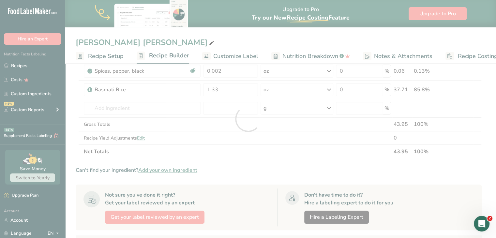
scroll to position [0, 0]
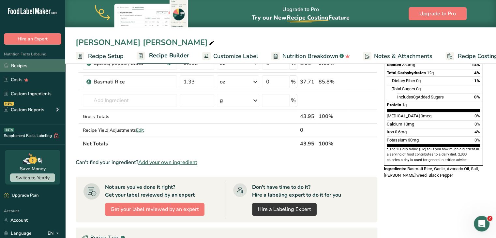
click at [29, 66] on link "Recipes" at bounding box center [32, 65] width 65 height 12
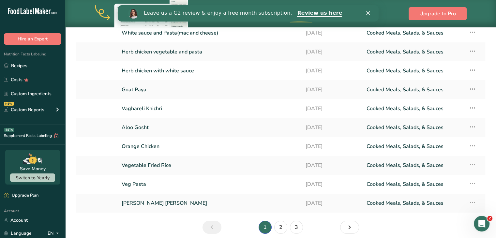
scroll to position [85, 0]
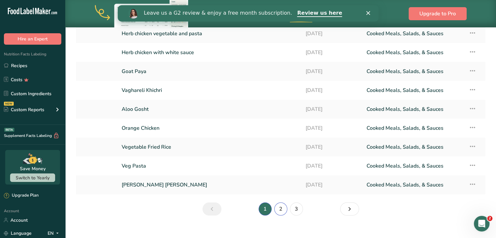
click at [283, 213] on link "2" at bounding box center [280, 208] width 13 height 13
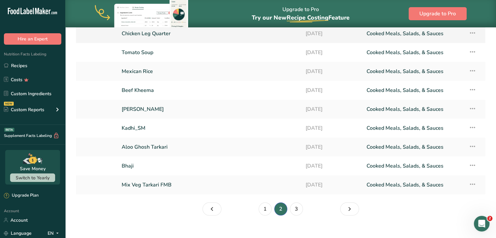
click at [229, 36] on link "Chicken Leg Quarter" at bounding box center [210, 34] width 176 height 14
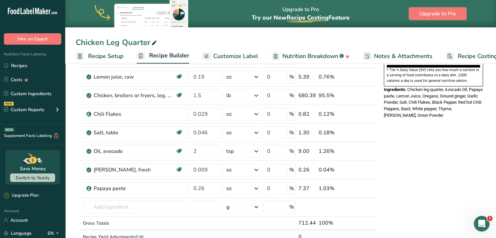
scroll to position [219, 0]
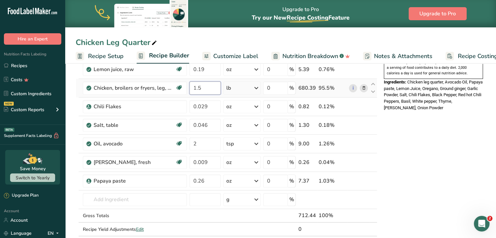
click at [209, 89] on input "1.5" at bounding box center [205, 87] width 32 height 13
type input "1"
click at [431, 135] on div "Nutrition Facts 1 Serving Per Container Serving Size 8oz (712g) Amount Per Serv…" at bounding box center [433, 161] width 104 height 617
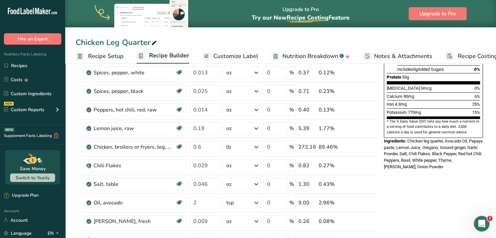
scroll to position [161, 0]
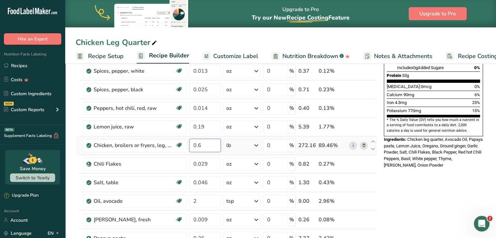
click at [205, 148] on input "0.6" at bounding box center [205, 145] width 32 height 13
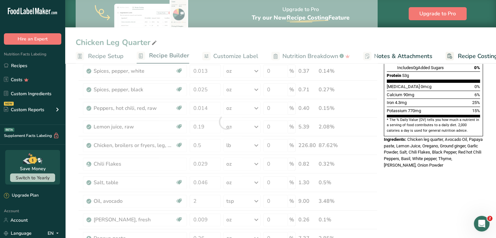
click at [425, 200] on div "Nutrition Facts 1 Serving Per Container Serving Size 8oz (304g) Amount Per Serv…" at bounding box center [433, 218] width 104 height 617
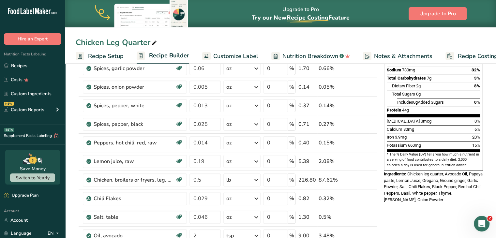
scroll to position [128, 0]
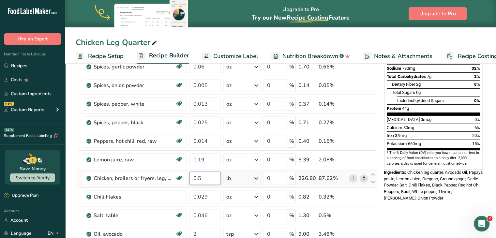
click at [206, 179] on input "0.5" at bounding box center [205, 178] width 32 height 13
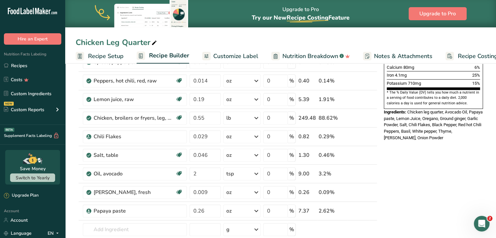
scroll to position [190, 0]
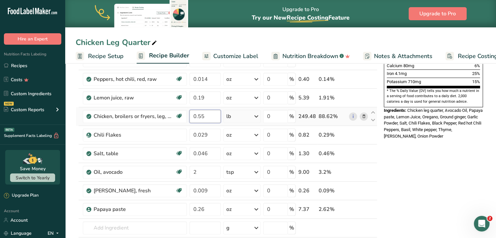
click at [212, 117] on input "0.55" at bounding box center [205, 116] width 32 height 13
type input "0.5"
click at [408, 166] on div "Nutrition Facts 1 Serving Per Container Serving Size 8oz (282g) Amount Per Serv…" at bounding box center [433, 189] width 104 height 617
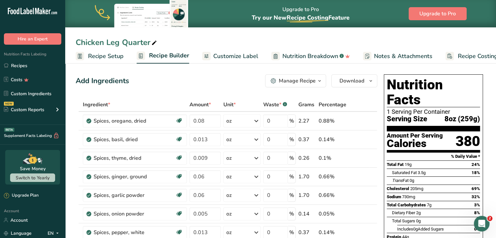
scroll to position [0, 0]
click at [357, 80] on span "Download" at bounding box center [351, 81] width 25 height 8
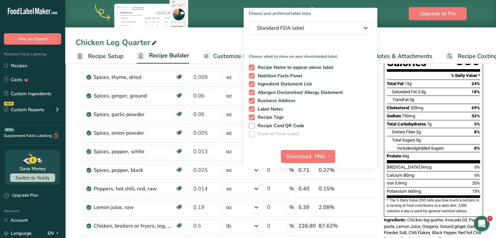
scroll to position [83, 0]
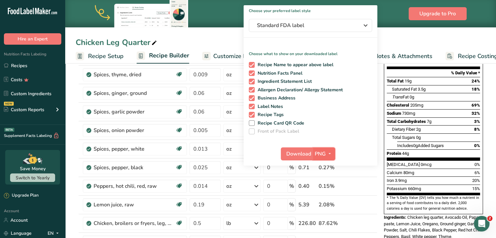
click at [332, 151] on span "button" at bounding box center [330, 154] width 8 height 8
click at [327, 196] on link "PDF" at bounding box center [324, 199] width 21 height 11
click at [301, 152] on span "Download" at bounding box center [298, 154] width 25 height 8
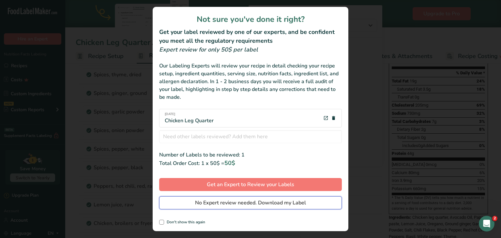
click at [237, 203] on span "No Expert review needed. Download my Label" at bounding box center [250, 203] width 111 height 8
